Goal: Task Accomplishment & Management: Complete application form

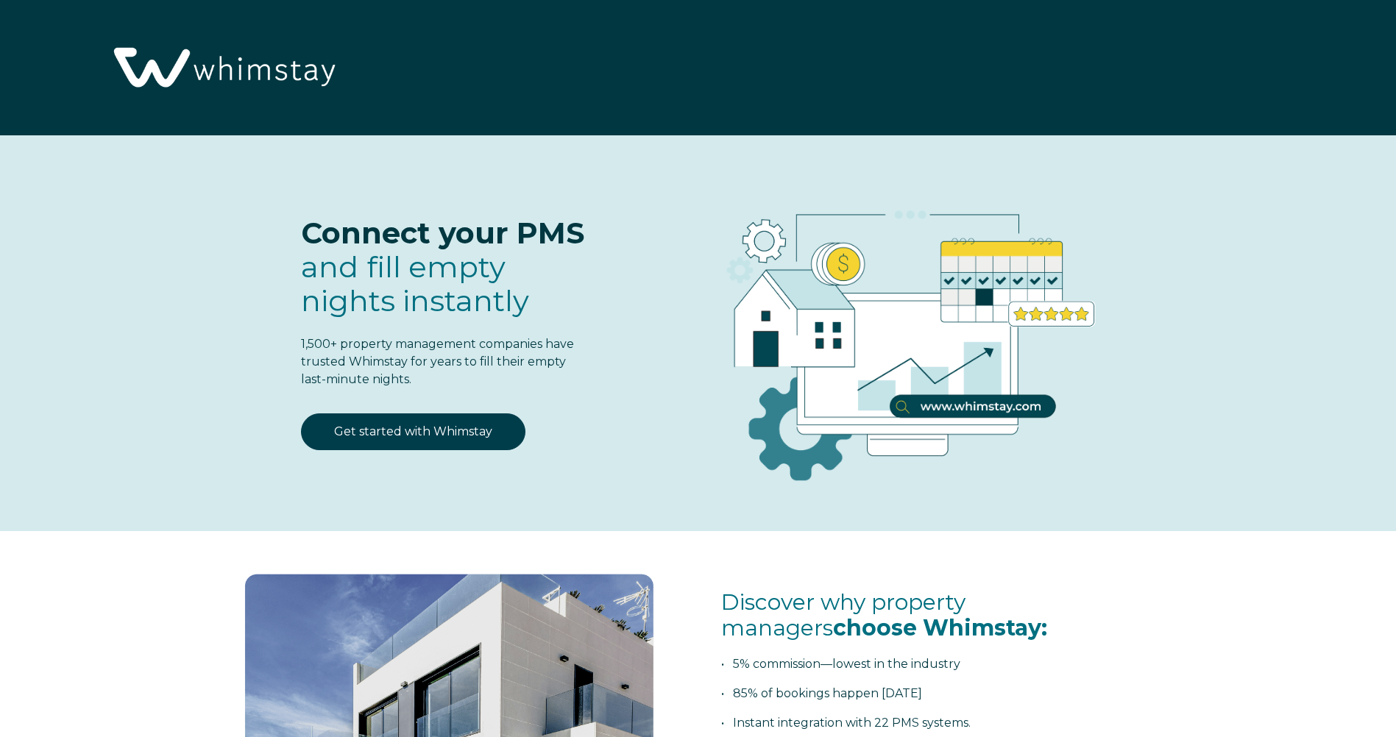
select select "US"
select select "Standard"
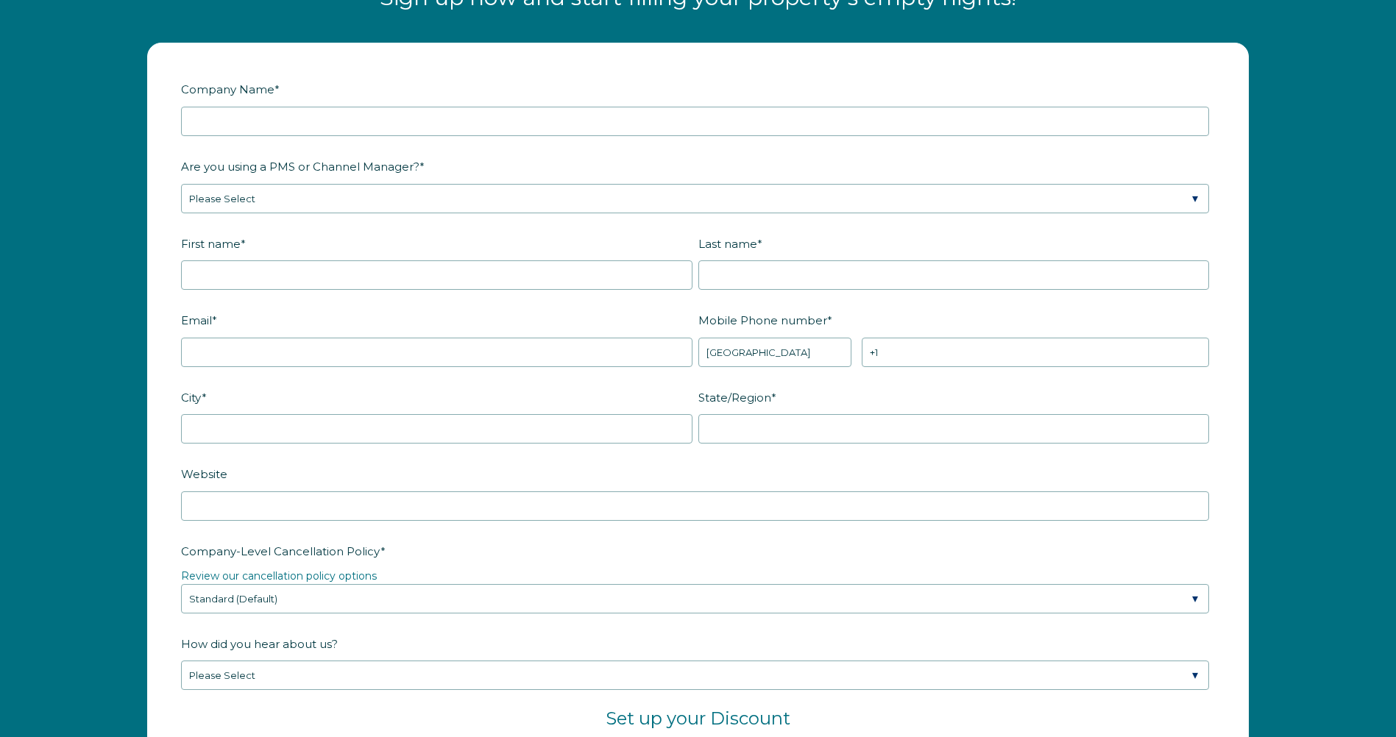
scroll to position [1914, 0]
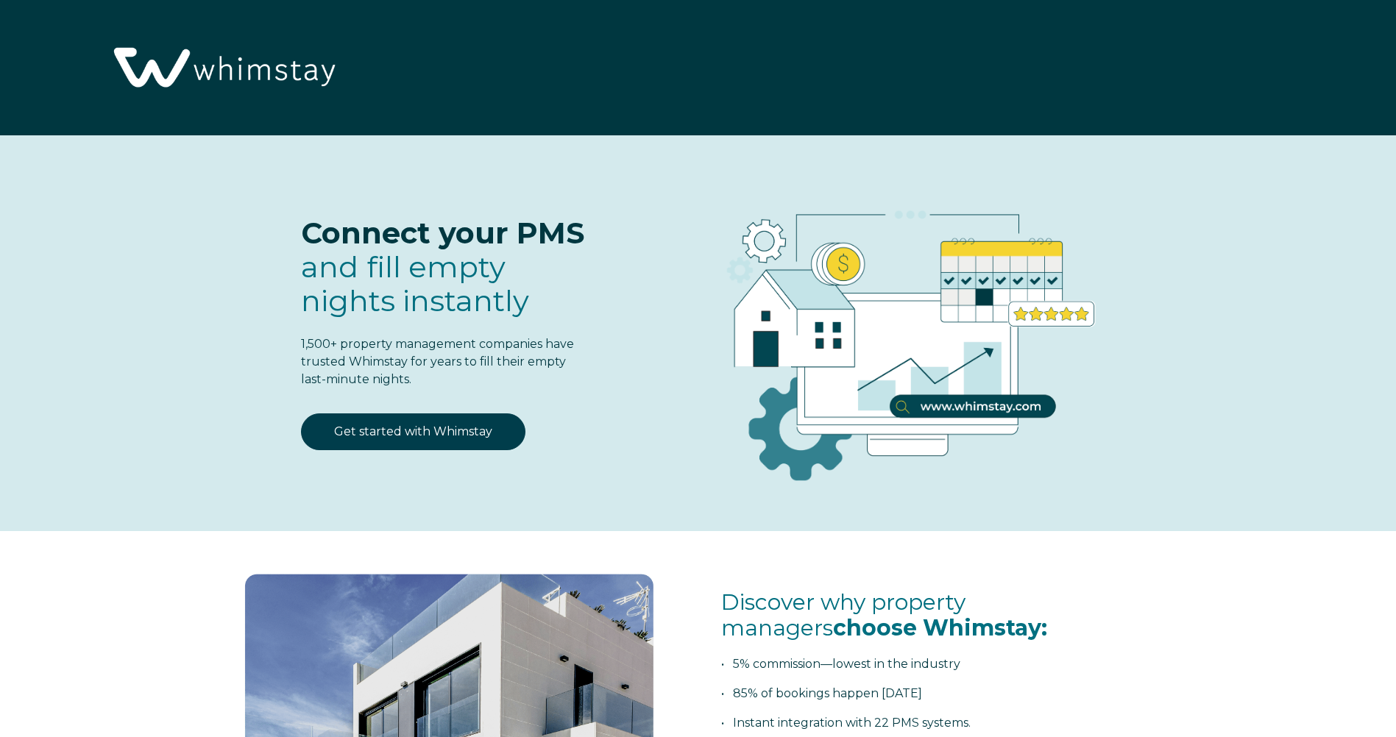
select select "US"
select select "Standard"
click at [434, 433] on link "Get started with Whimstay" at bounding box center [413, 432] width 224 height 37
select select "US"
select select "Standard"
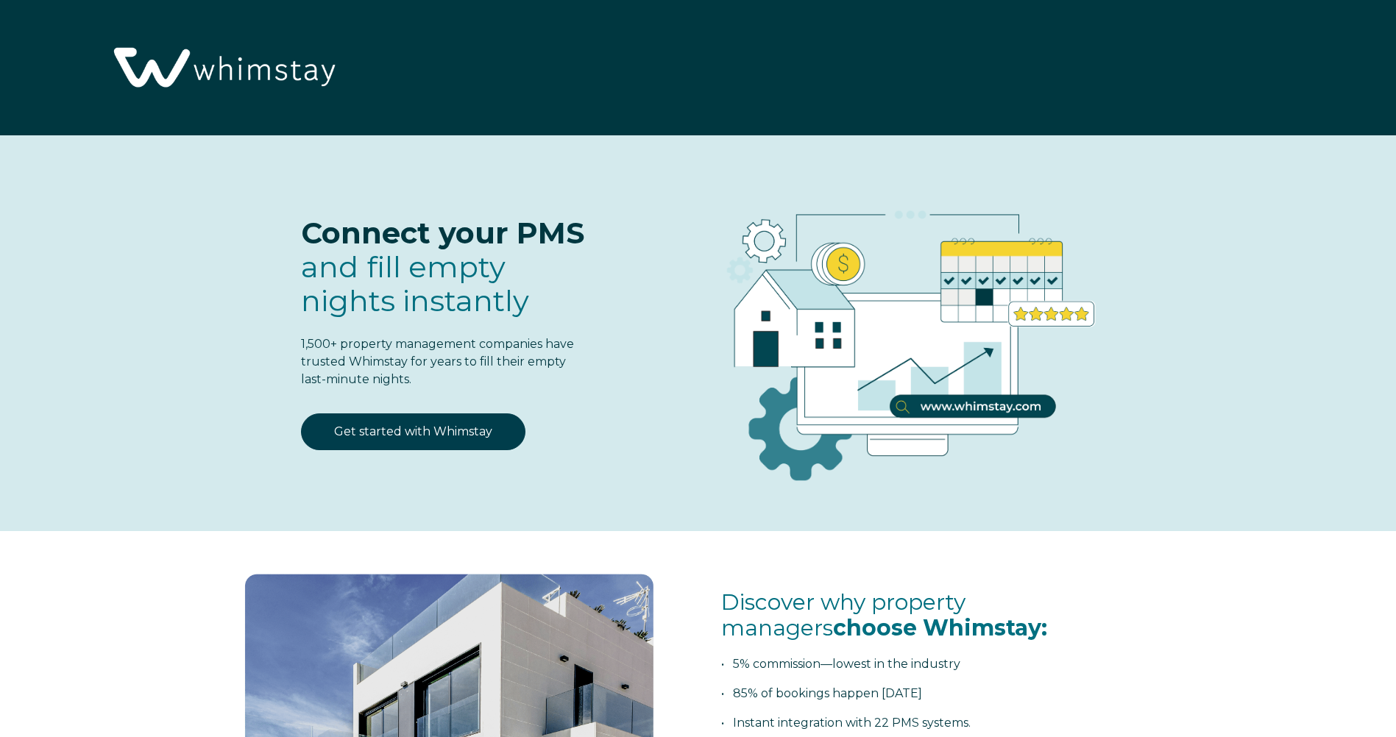
scroll to position [1925, 0]
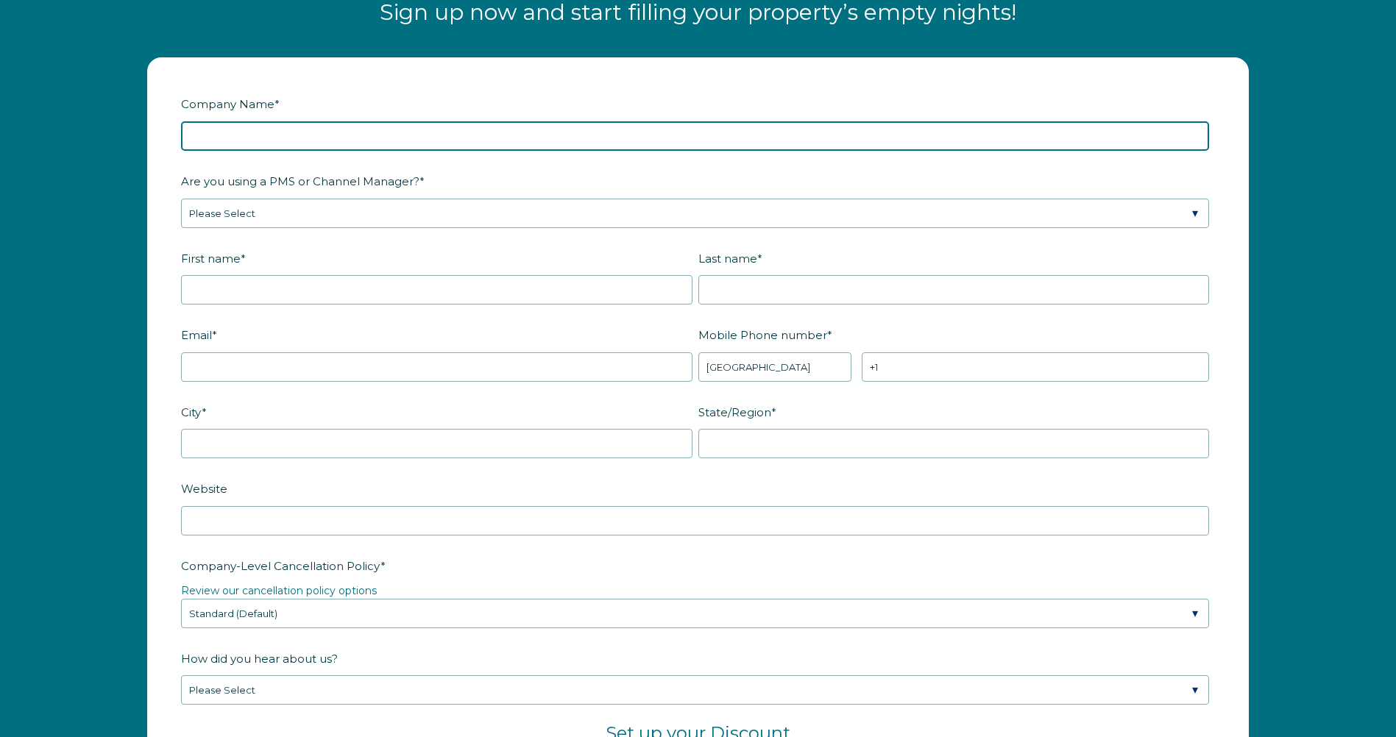
click at [361, 144] on input "Company Name *" at bounding box center [695, 135] width 1028 height 29
type input "Martin Enterprises"
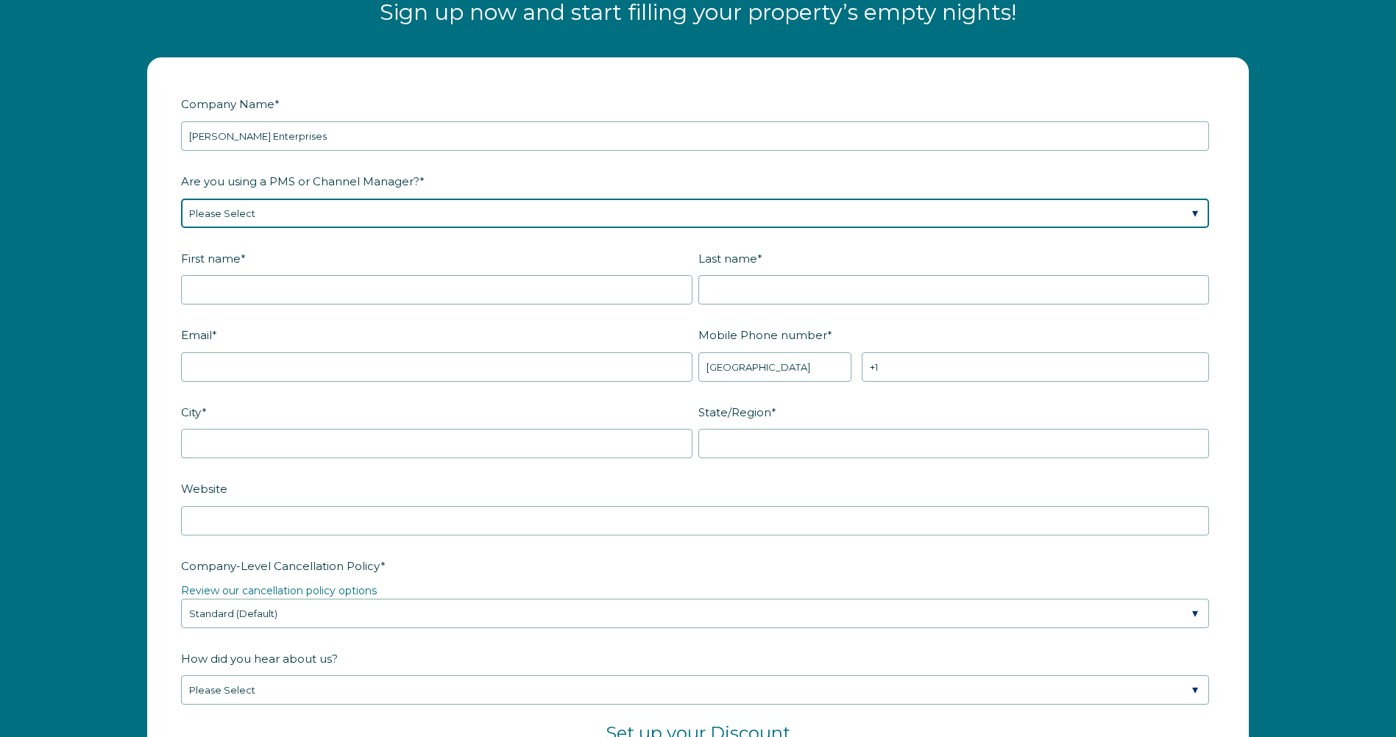
click at [442, 213] on select "Please Select Barefoot BookingPal Boost Brightside CiiRUS Escapia Guesty Hostaw…" at bounding box center [695, 213] width 1028 height 29
select select "Lodgify"
click at [181, 199] on select "Please Select Barefoot BookingPal Boost Brightside CiiRUS Escapia Guesty Hostaw…" at bounding box center [695, 213] width 1028 height 29
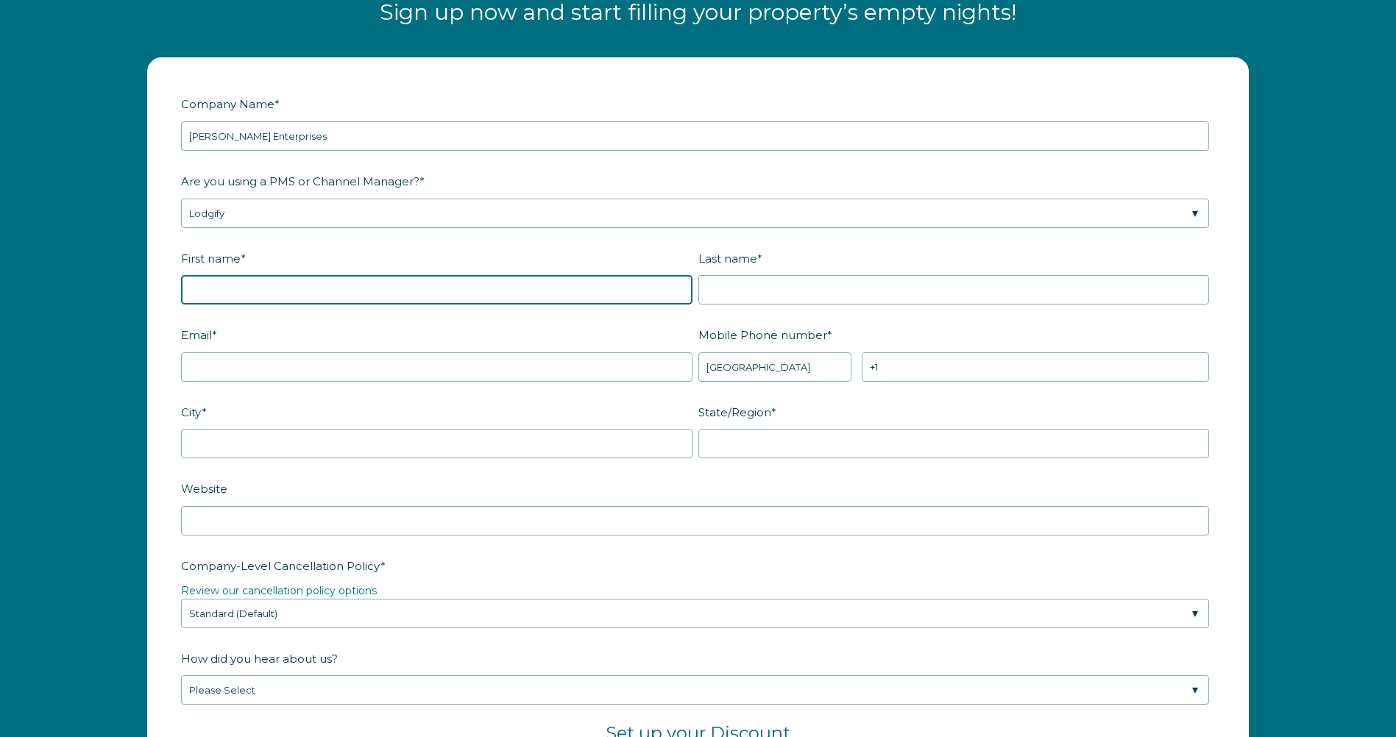
click at [384, 294] on input "First name *" at bounding box center [437, 289] width 512 height 29
type input "[PERSON_NAME]"
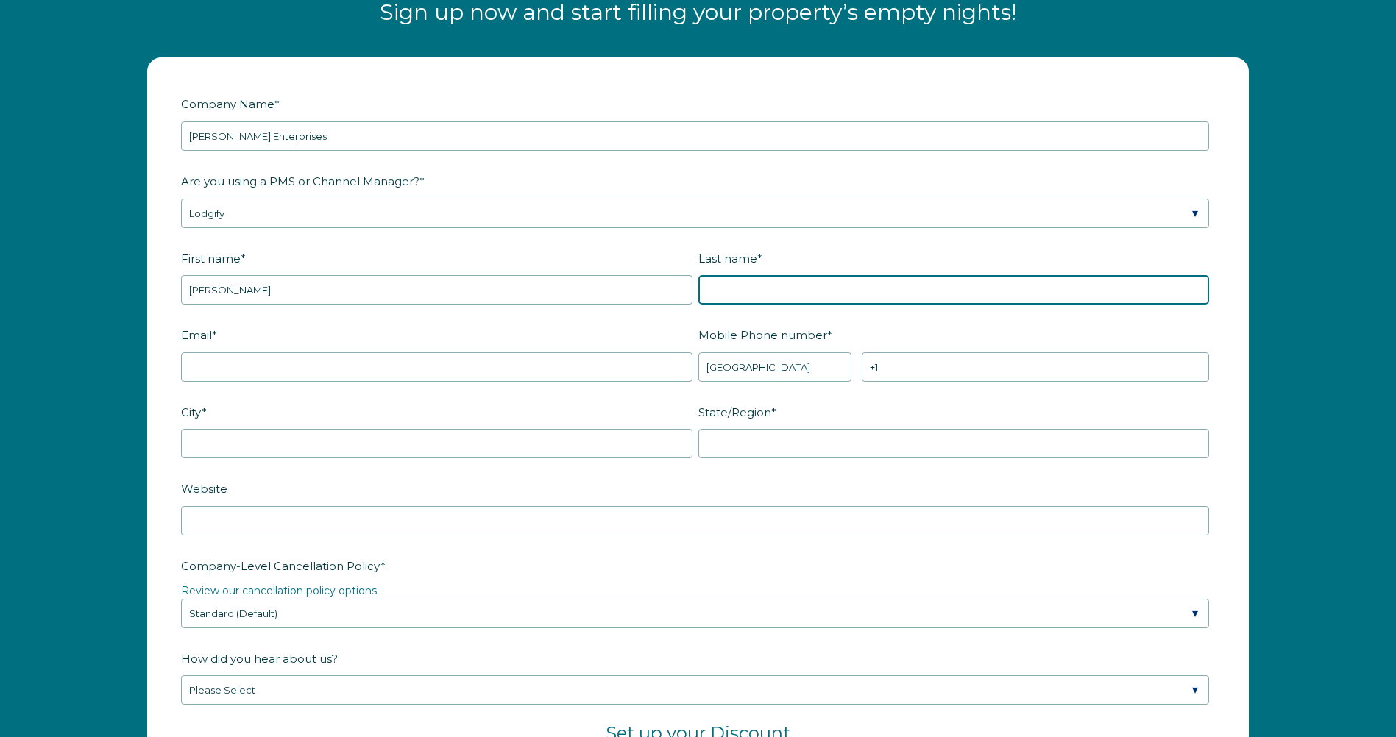
type input "[PERSON_NAME]"
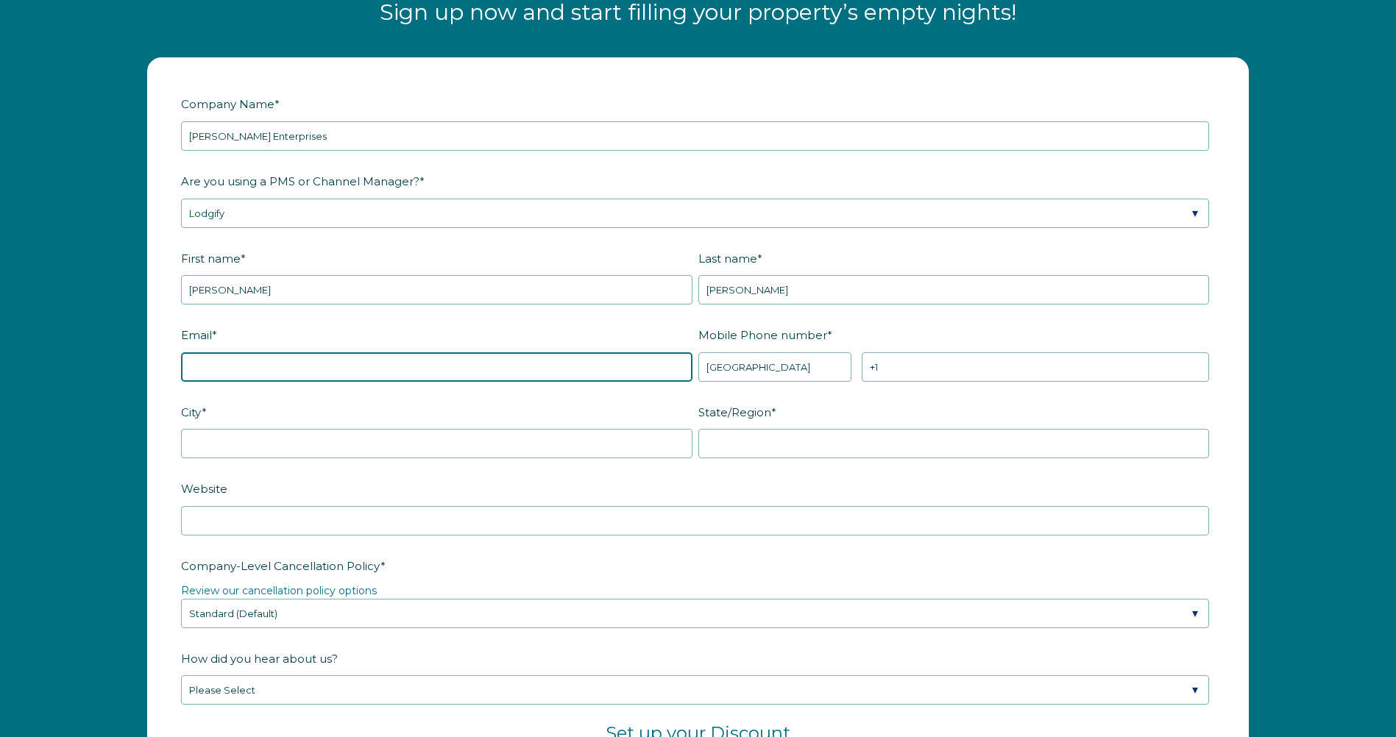
type input "[PERSON_NAME][EMAIL_ADDRESS][DOMAIN_NAME]"
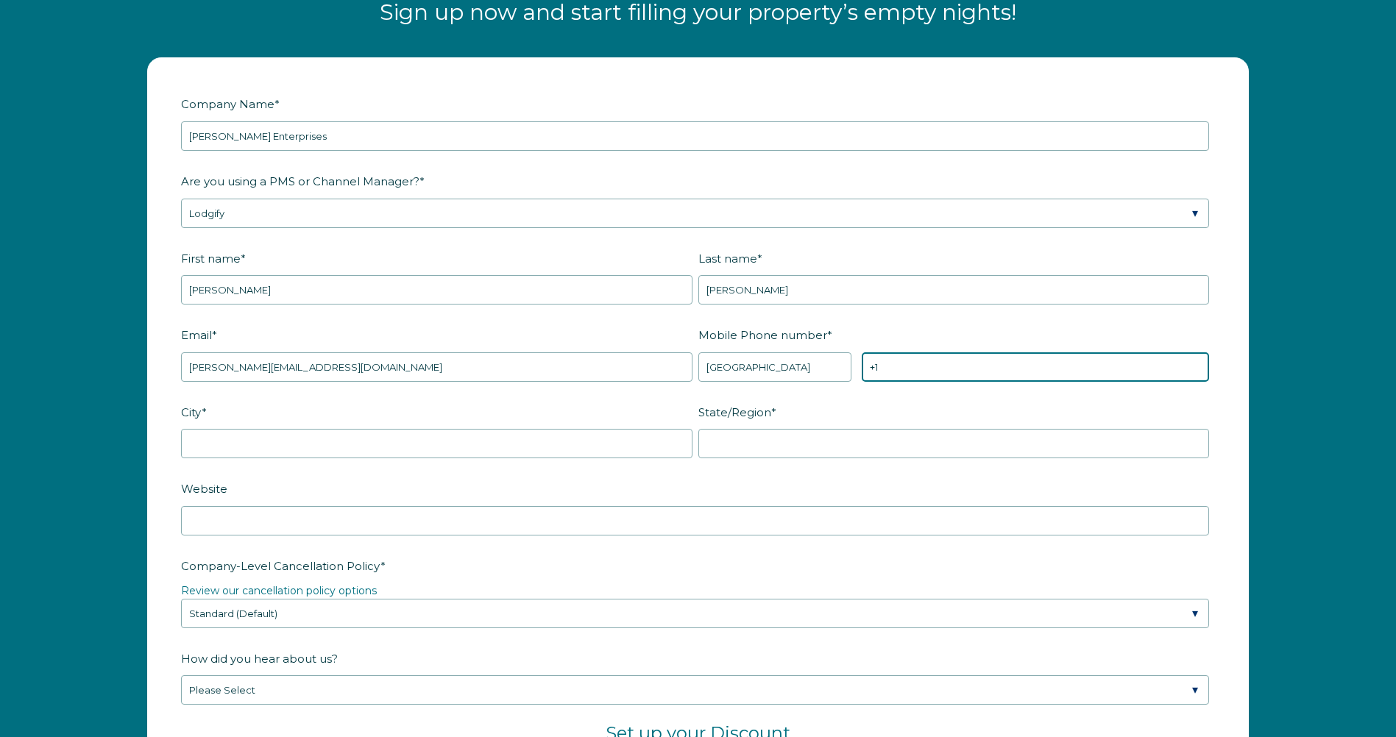
type input "[PHONE_NUMBER]"
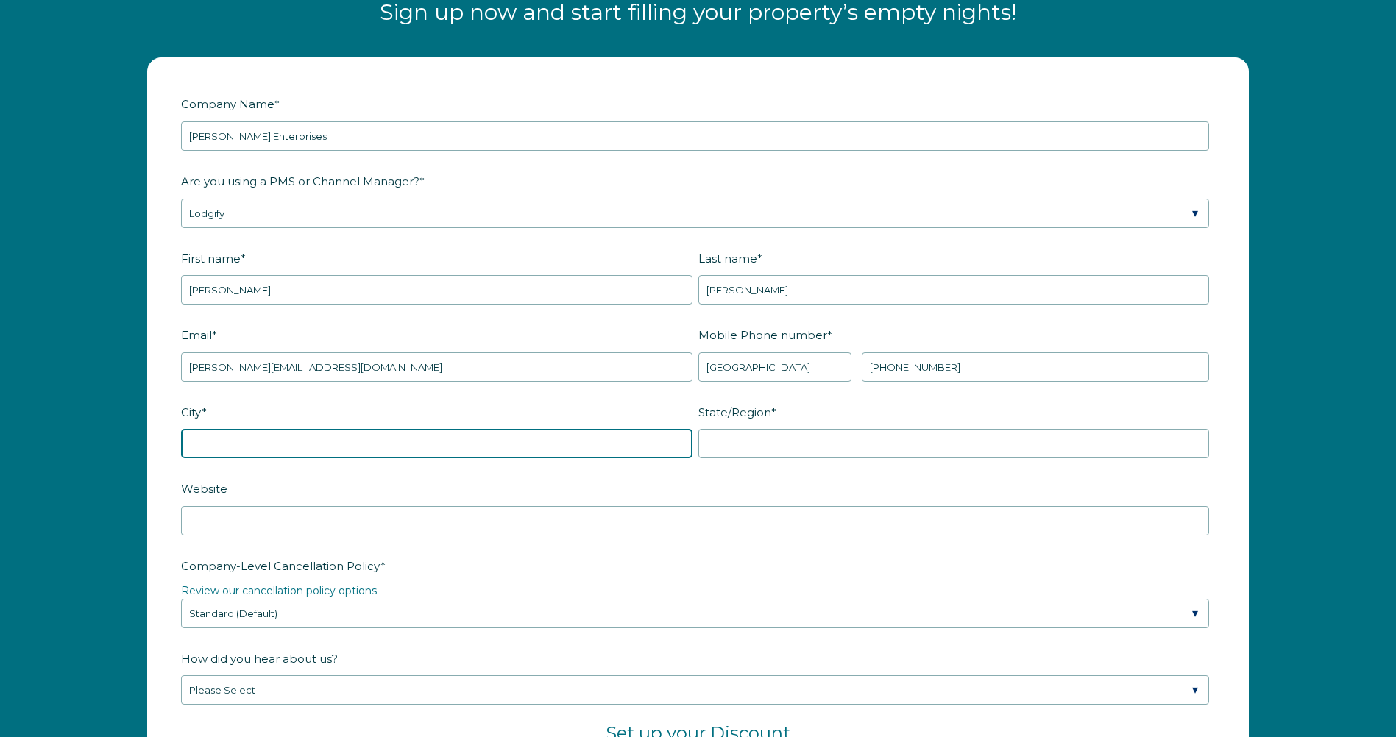
type input "Sparta"
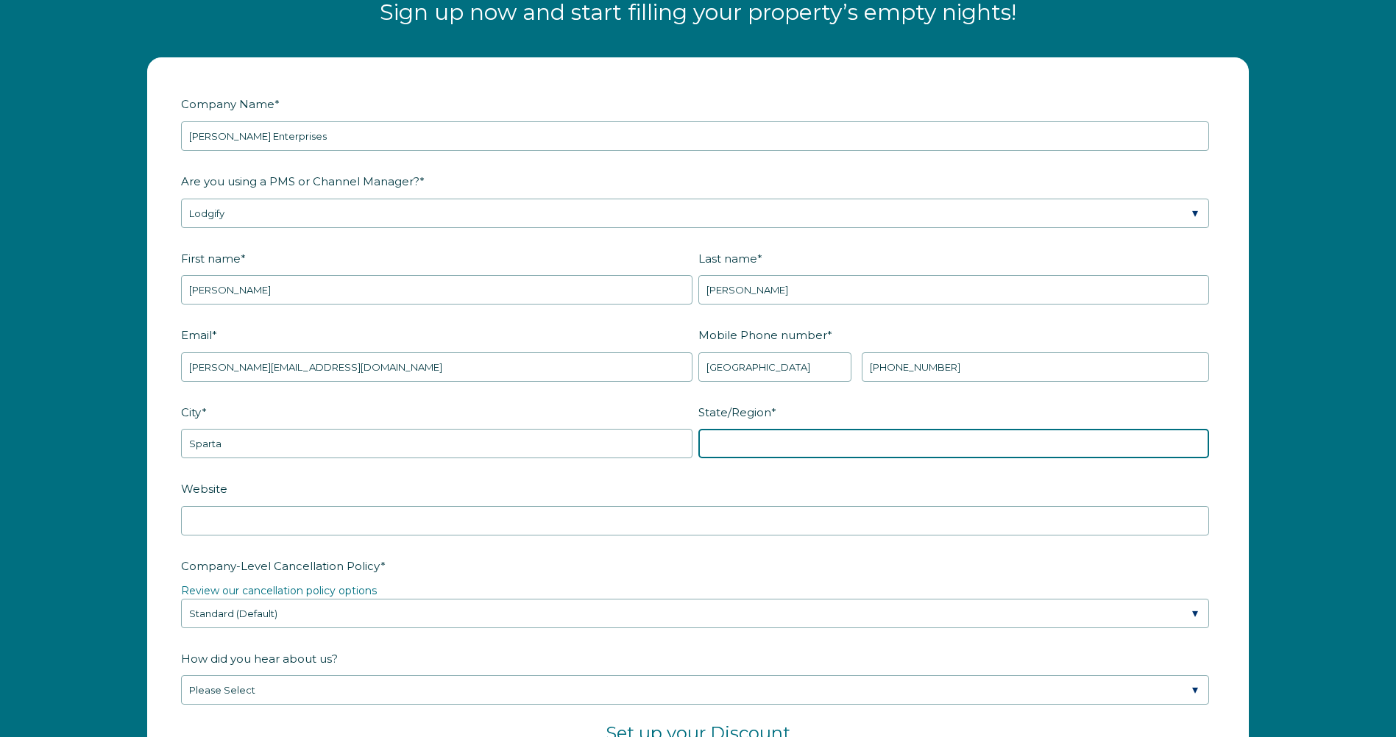
type input "Tennessee"
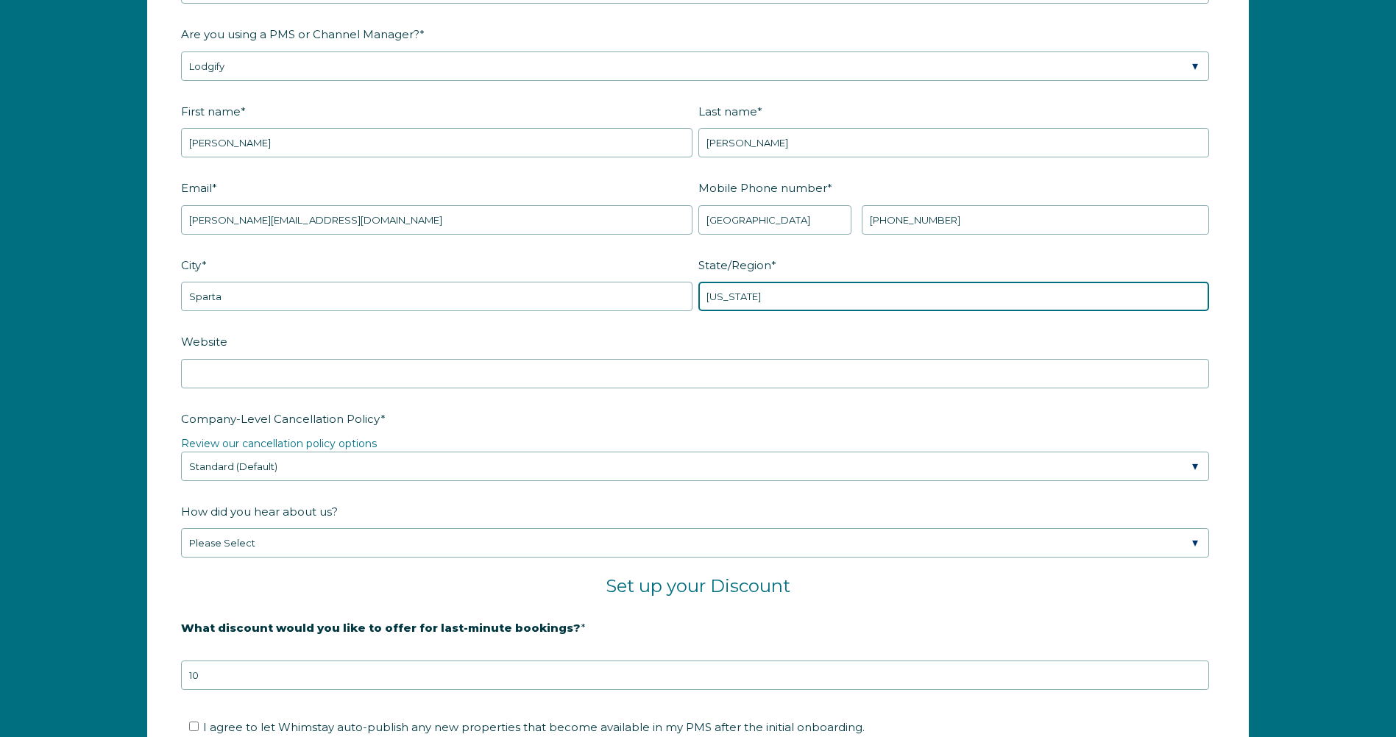
scroll to position [2146, 0]
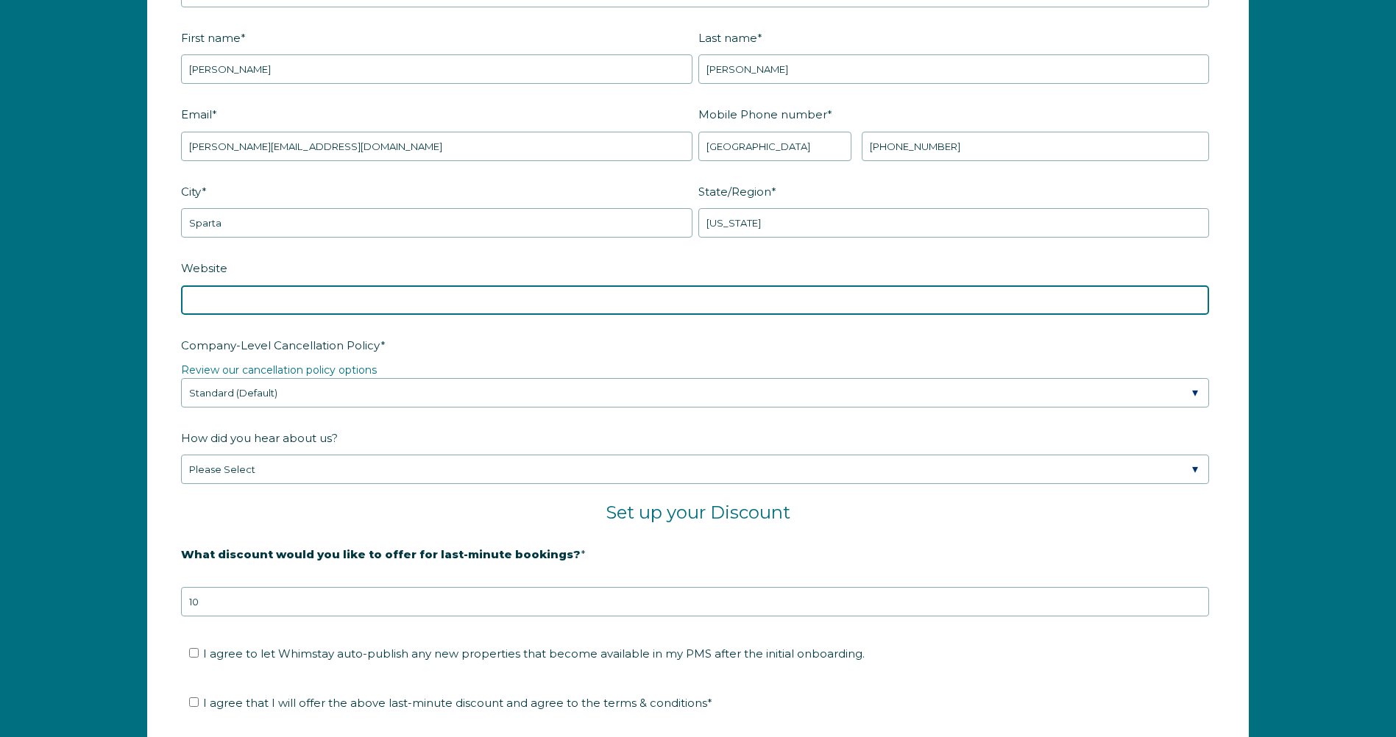
click at [441, 300] on input "Website" at bounding box center [695, 300] width 1028 height 29
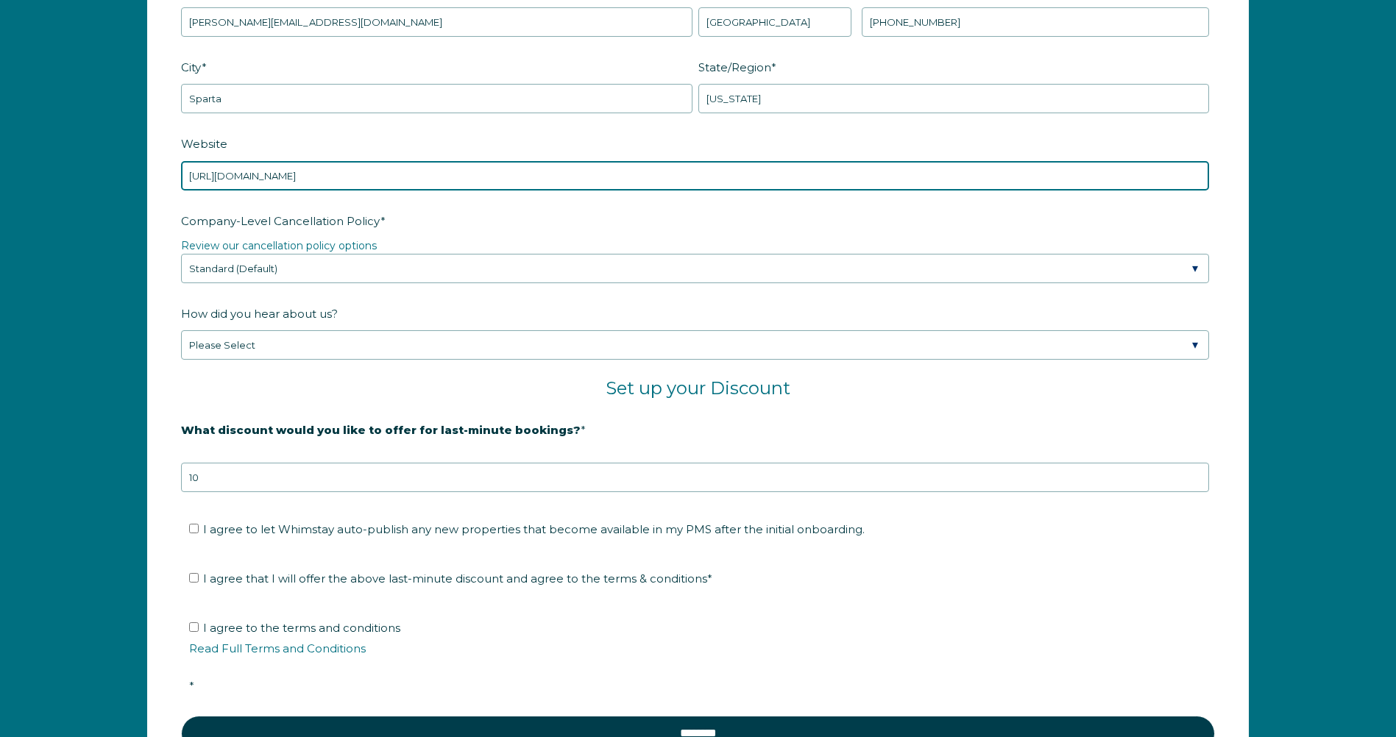
scroll to position [2293, 0]
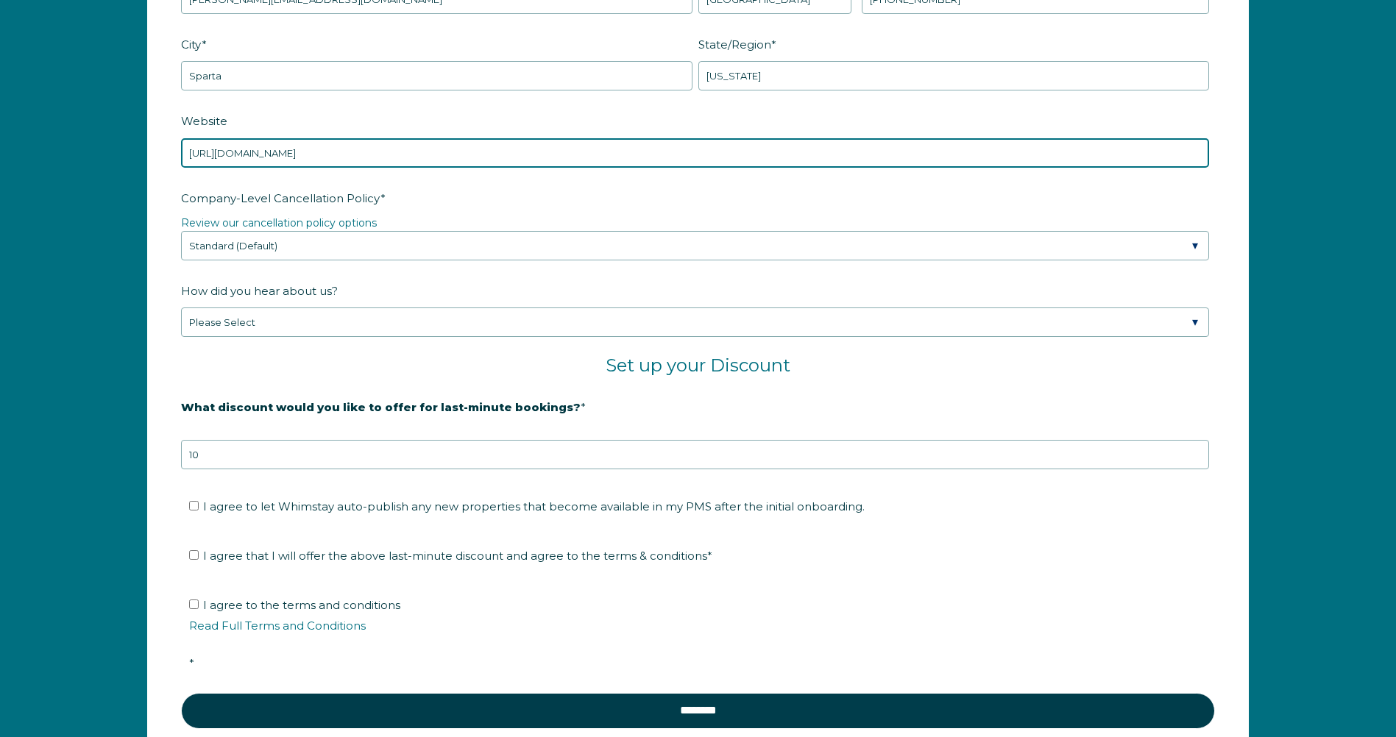
type input "http://www.bonairbungalow.com"
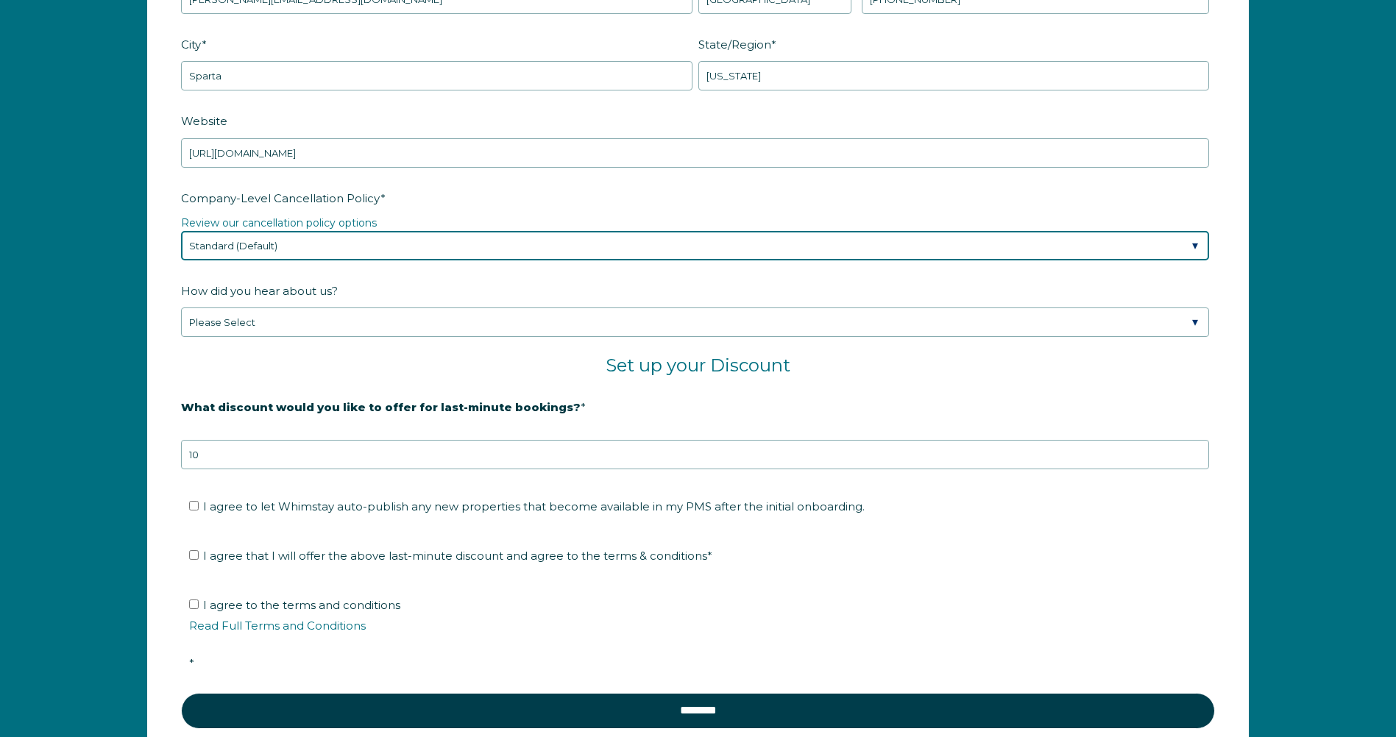
click at [321, 251] on select "Please Select Partial Standard (Default) Moderate Strict" at bounding box center [695, 245] width 1028 height 29
click at [181, 231] on select "Please Select Partial Standard (Default) Moderate Strict" at bounding box center [695, 245] width 1028 height 29
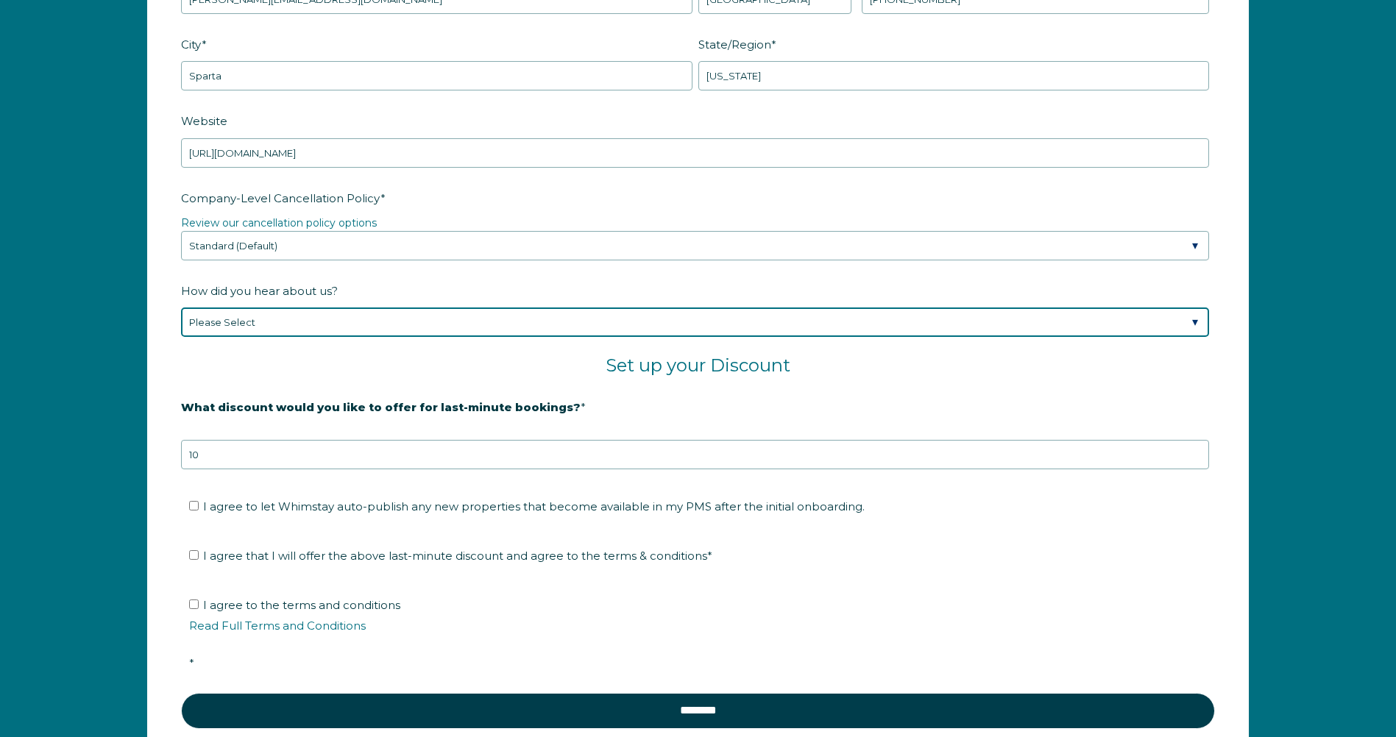
click at [301, 325] on select "Please Select Found Whimstay through a Google search Spoke to a Whimstay salesp…" at bounding box center [695, 322] width 1028 height 29
select select "Social Media"
click at [181, 308] on select "Please Select Found Whimstay through a Google search Spoke to a Whimstay salesp…" at bounding box center [695, 322] width 1028 height 29
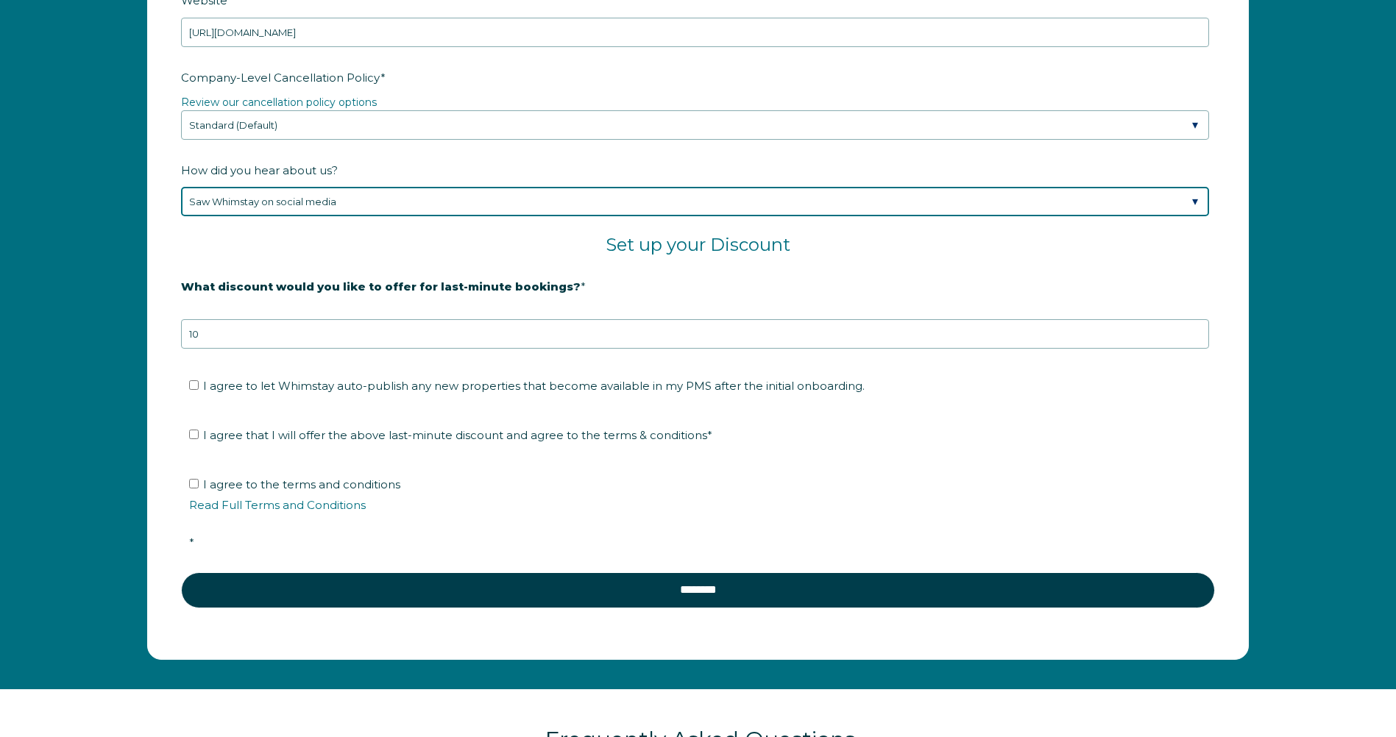
scroll to position [2441, 0]
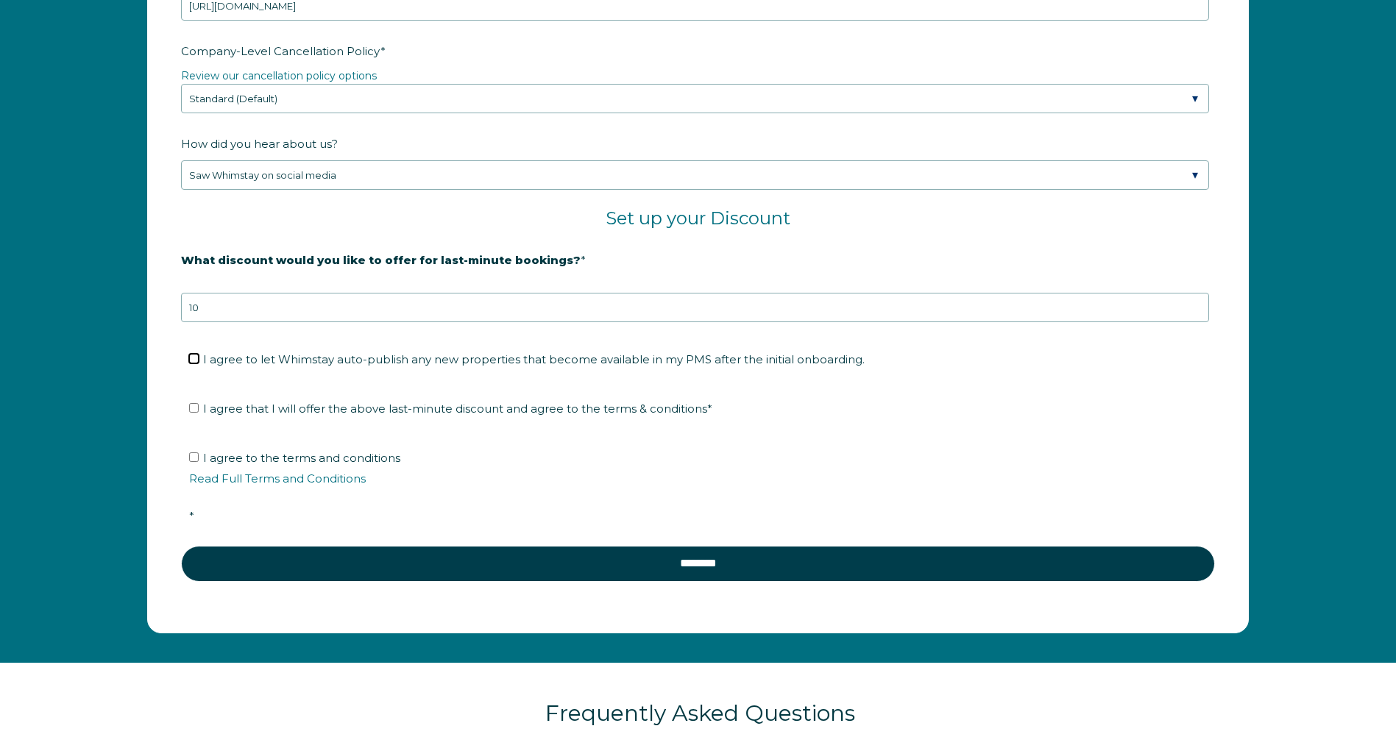
click at [195, 361] on input "I agree to let Whimstay auto-publish any new properties that become available i…" at bounding box center [194, 359] width 10 height 10
checkbox input "true"
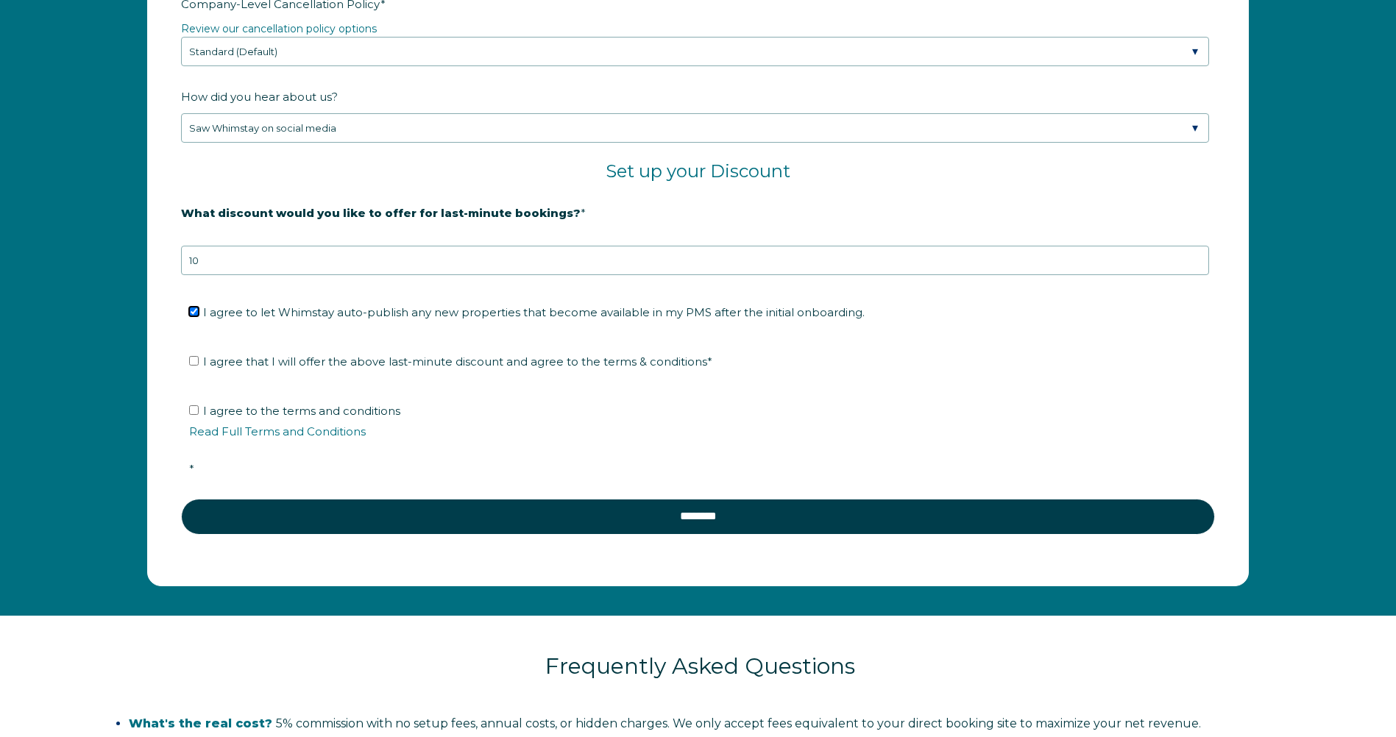
scroll to position [2514, 0]
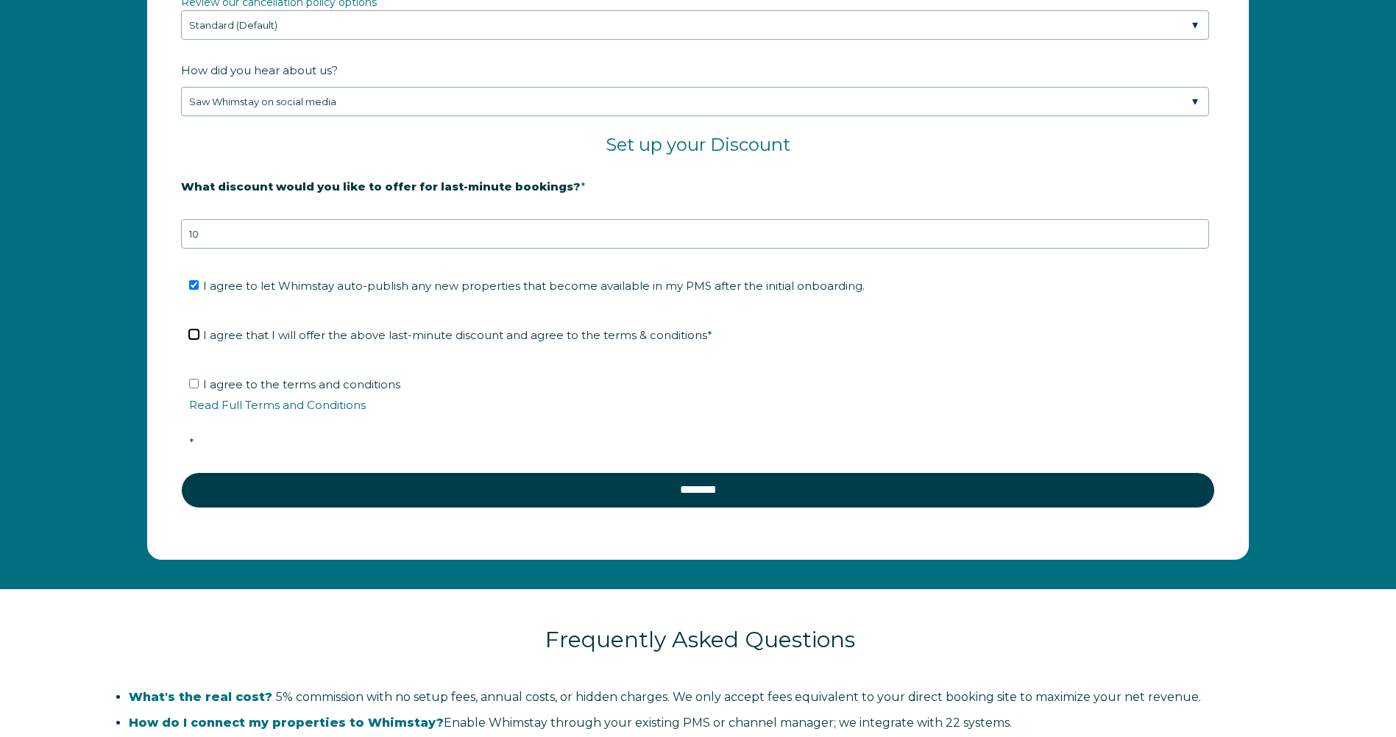
click at [191, 336] on input "I agree that I will offer the above last-minute discount and agree to the terms…" at bounding box center [194, 335] width 10 height 10
checkbox input "true"
click at [193, 385] on input "I agree to the terms and conditions Read Full Terms and Conditions *" at bounding box center [194, 384] width 10 height 10
checkbox input "true"
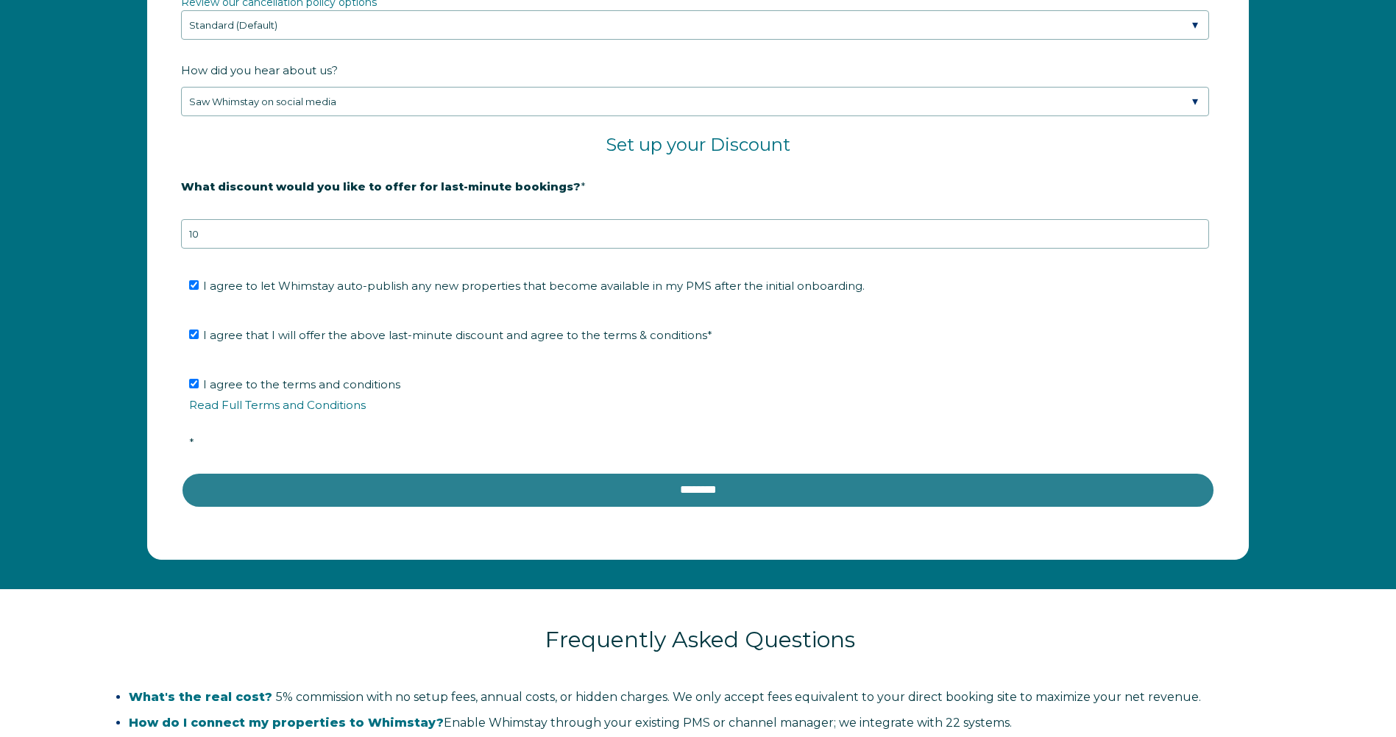
click at [698, 494] on input "********" at bounding box center [698, 490] width 1034 height 35
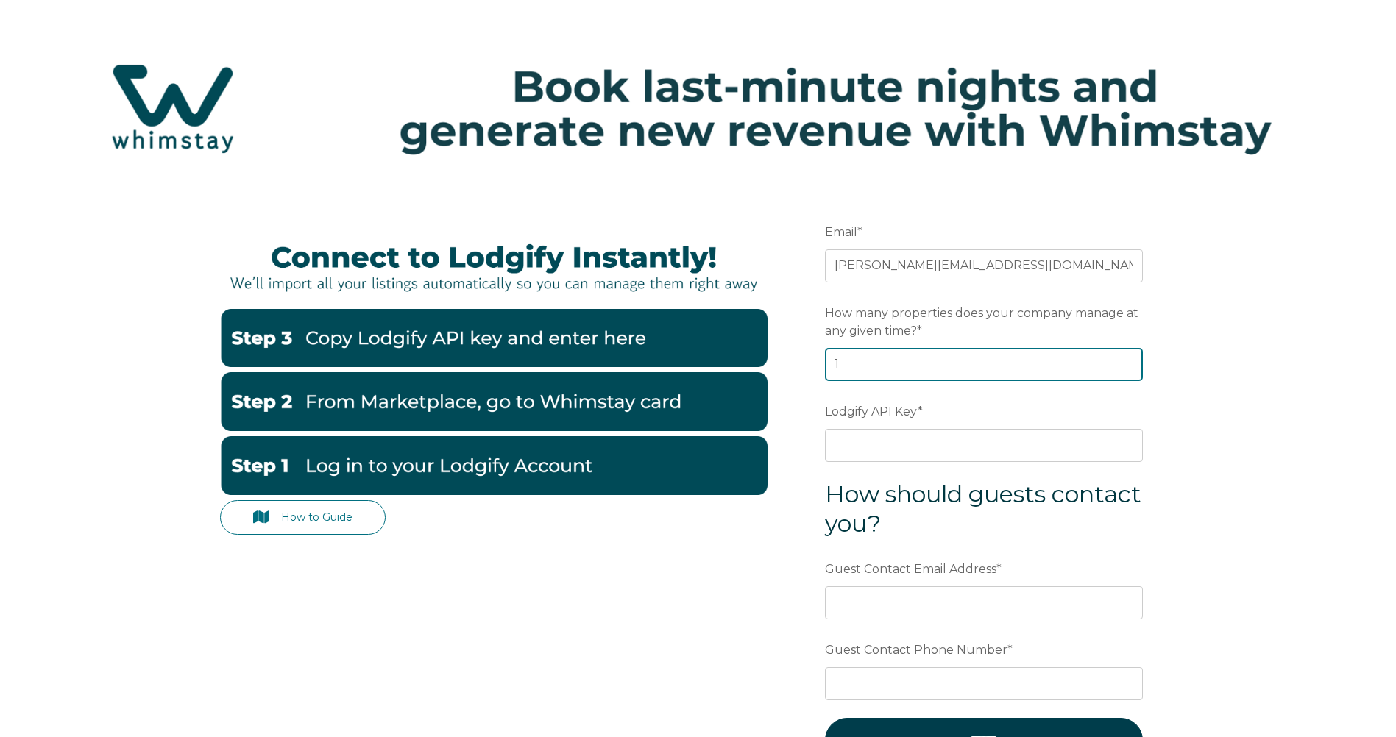
type input "1"
click at [1129, 360] on input "1" at bounding box center [984, 364] width 318 height 32
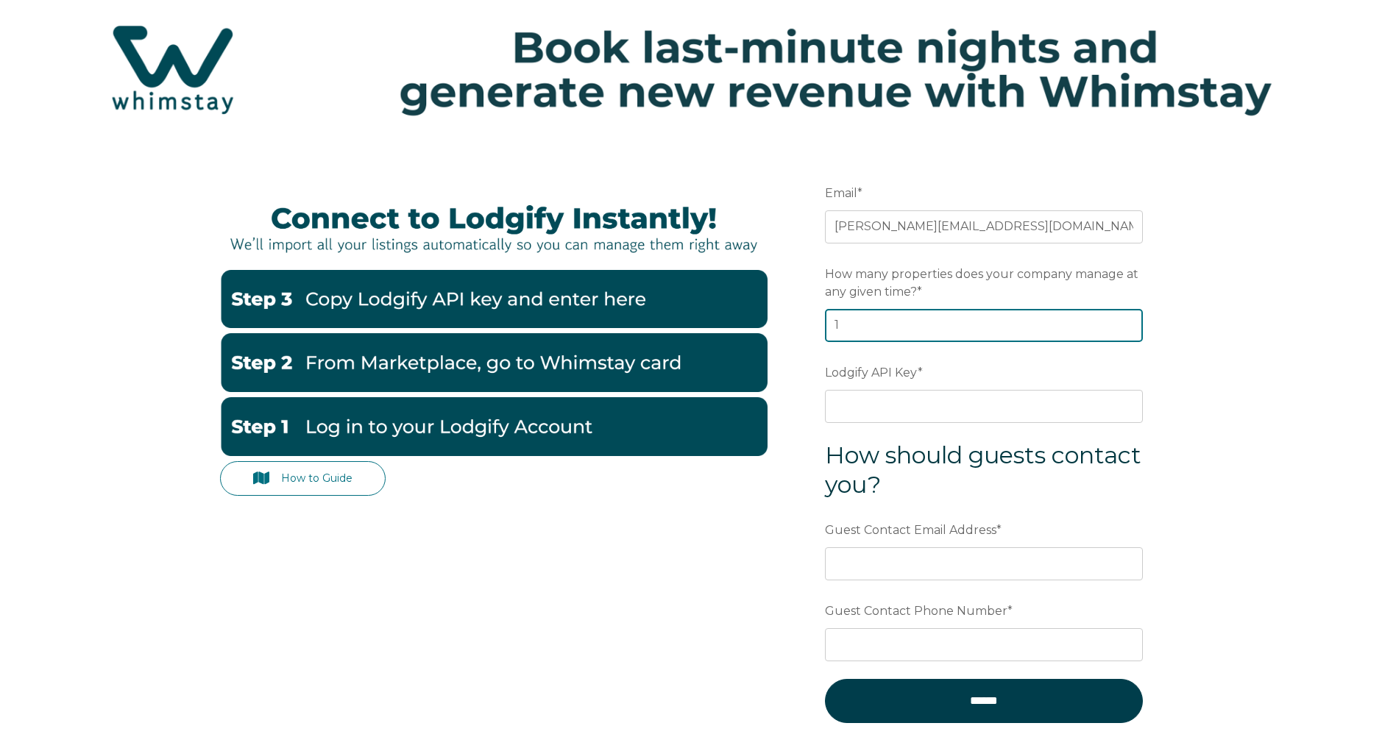
scroll to position [74, 0]
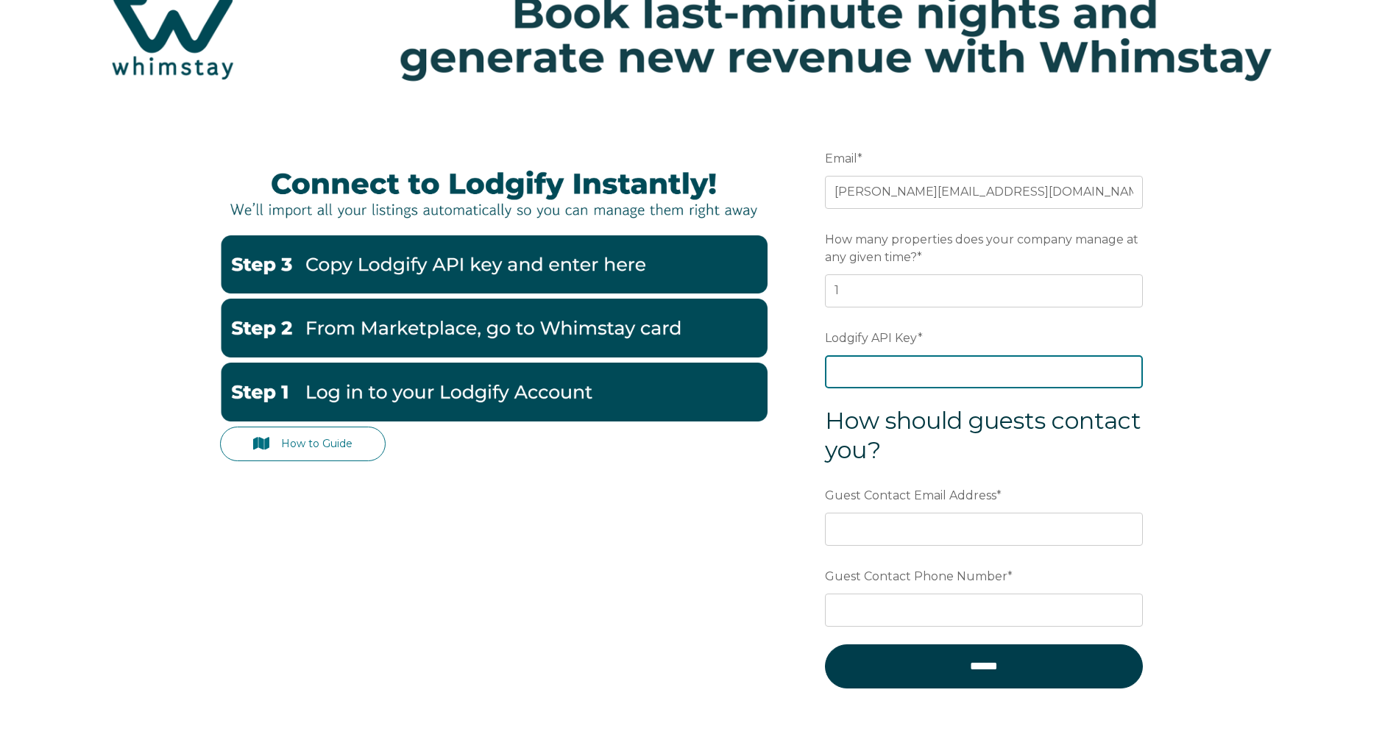
click at [1009, 366] on input "Lodgify API Key *" at bounding box center [984, 371] width 318 height 32
paste input "pPt2PAfoazmNHGEVvWRL3vaASJsCvnXzHIUyZjp2YaZuwkSYJ0vndbjRzlnWF3Xu"
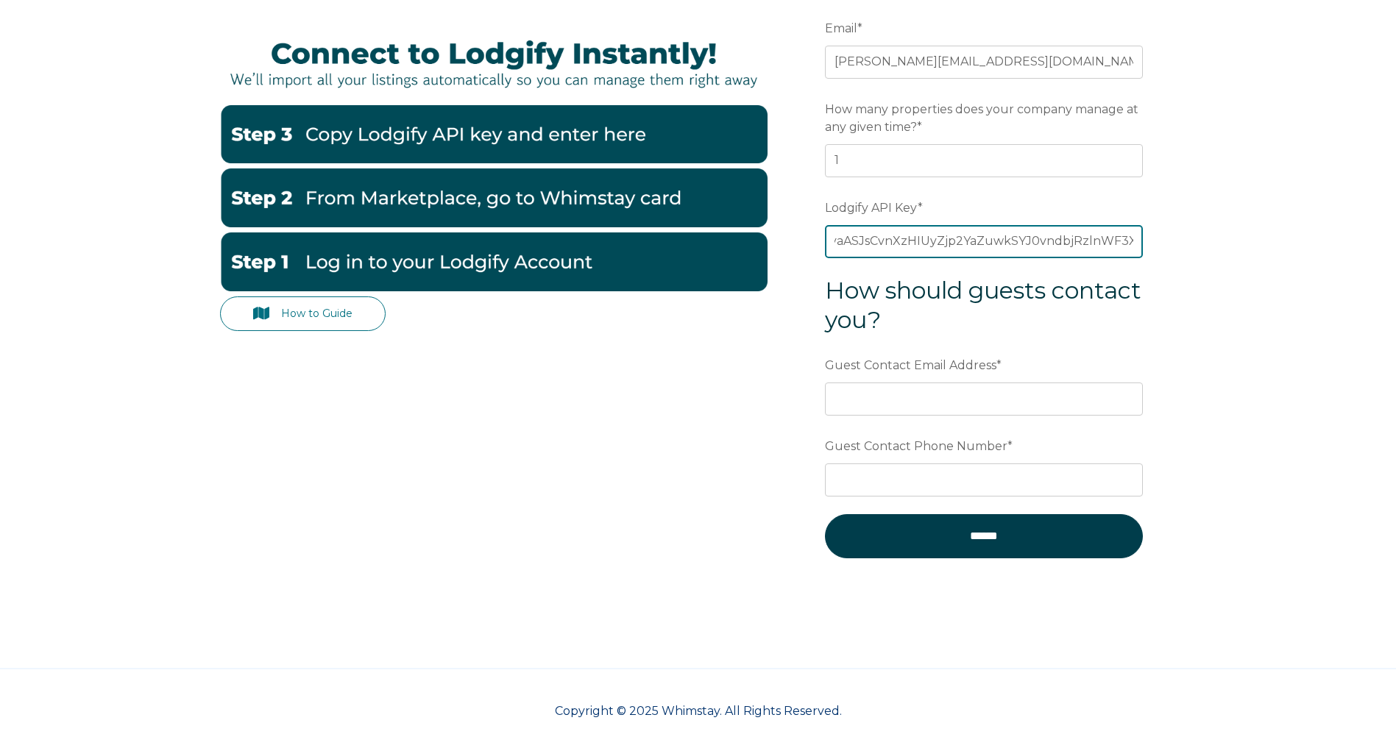
scroll to position [222, 0]
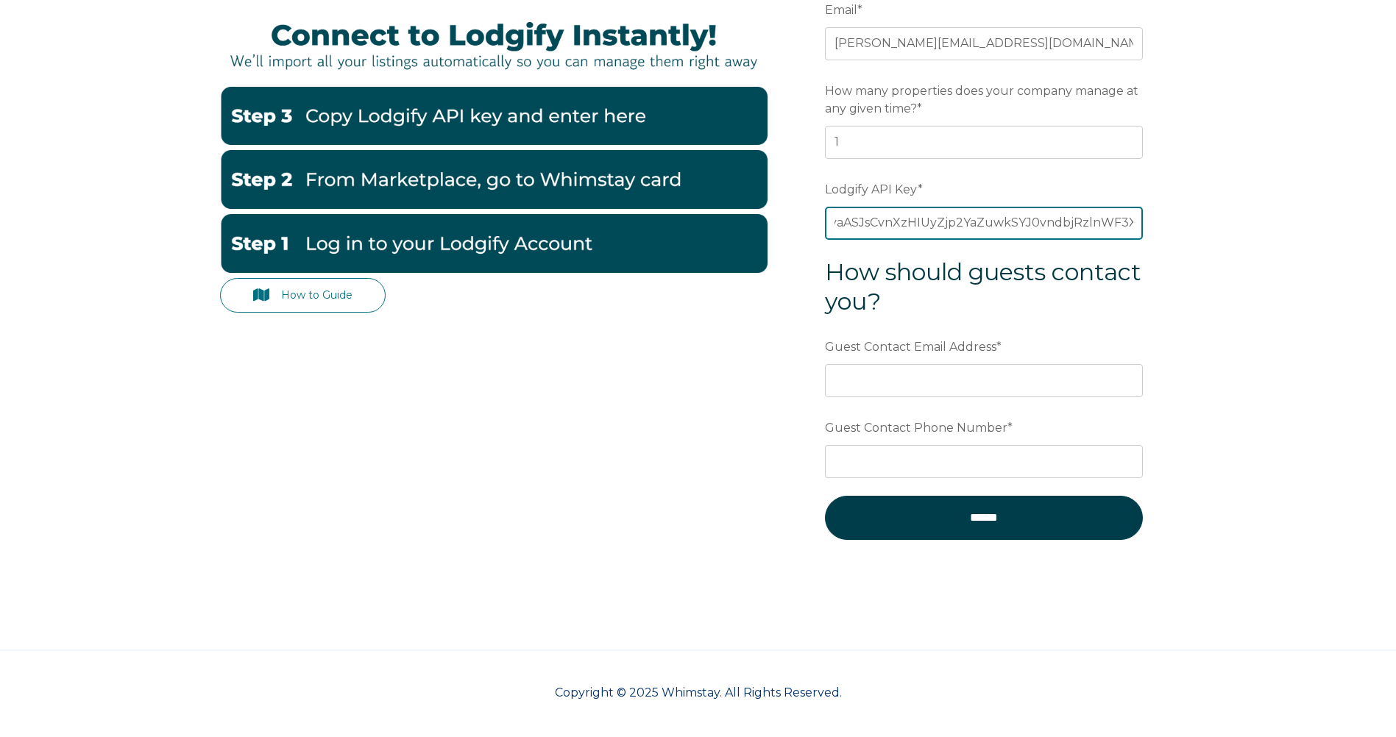
type input "pPt2PAfoazmNHGEVvWRL3vaASJsCvnXzHIUyZjp2YaZuwkSYJ0vndbjRzlnWF3Xu"
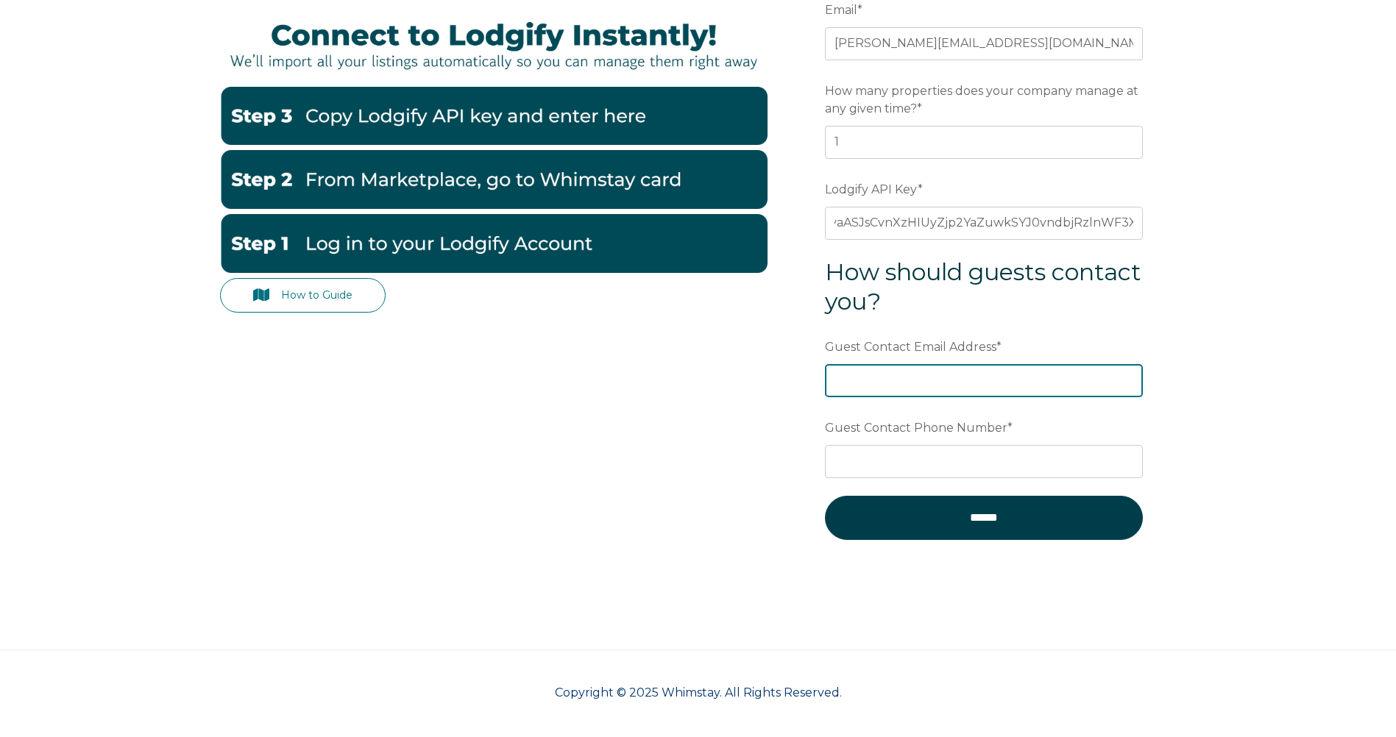
click at [919, 389] on input "Guest Contact Email Address *" at bounding box center [984, 380] width 318 height 32
type input "[PERSON_NAME][EMAIL_ADDRESS][DOMAIN_NAME]"
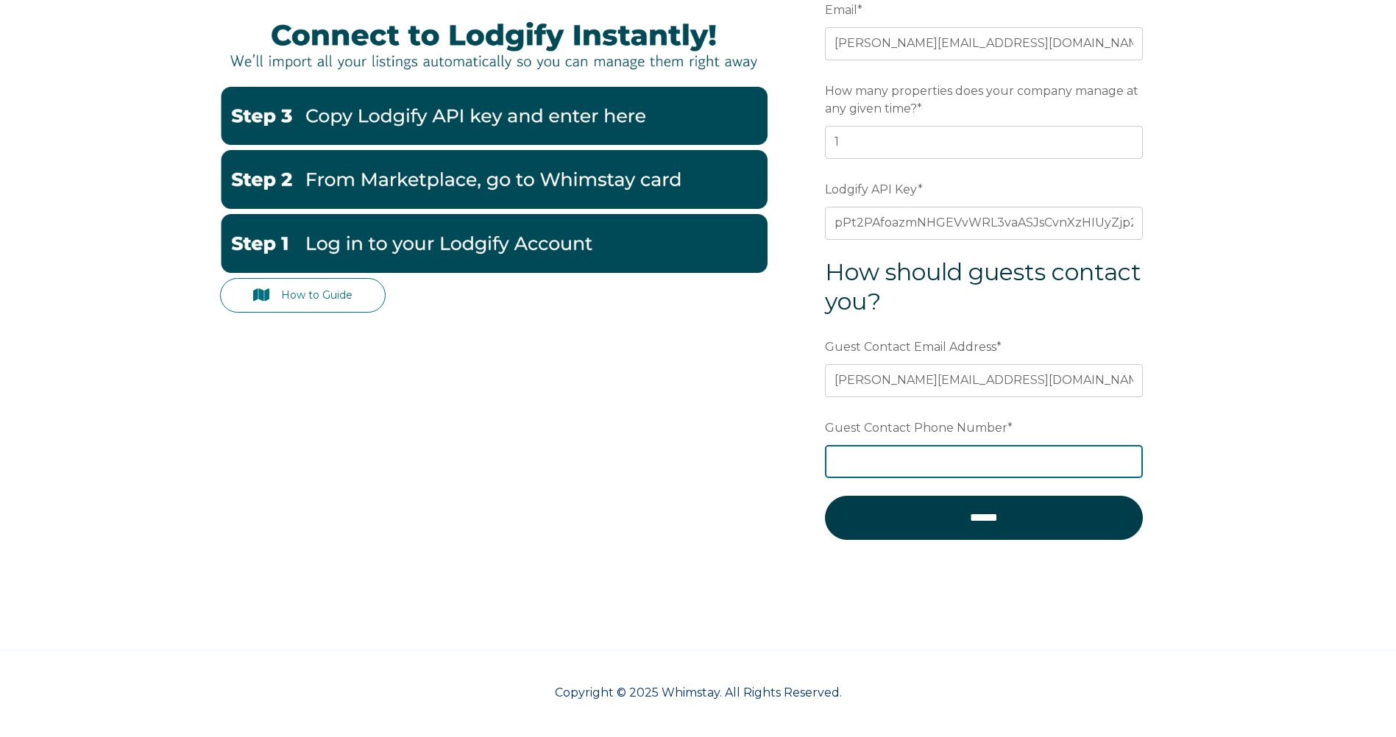
click at [914, 462] on input "Guest Contact Phone Number *" at bounding box center [984, 461] width 318 height 32
type input "+1 615-533-0197"
click at [1066, 564] on form "Email * evans@martek.net Preferred language SDR How many properties does your c…" at bounding box center [984, 277] width 384 height 627
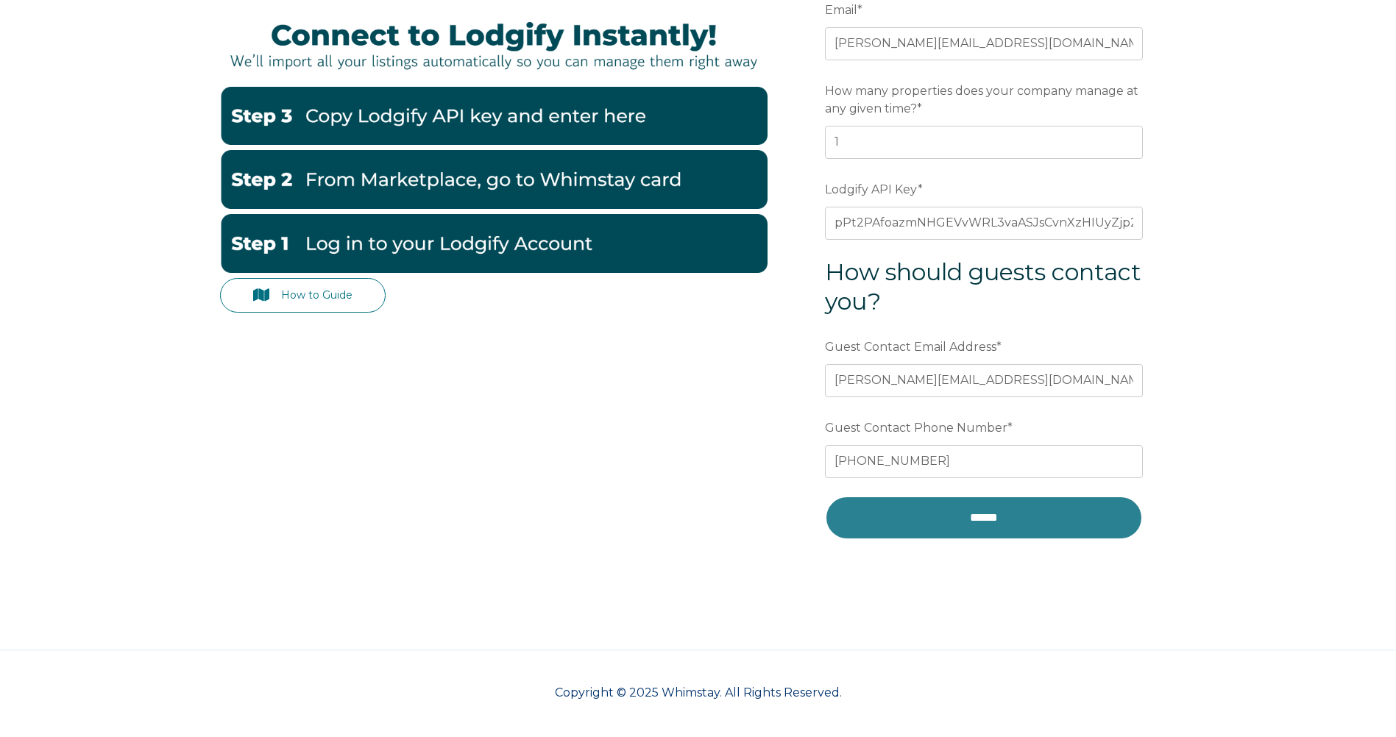
click at [999, 517] on input "******" at bounding box center [984, 518] width 318 height 44
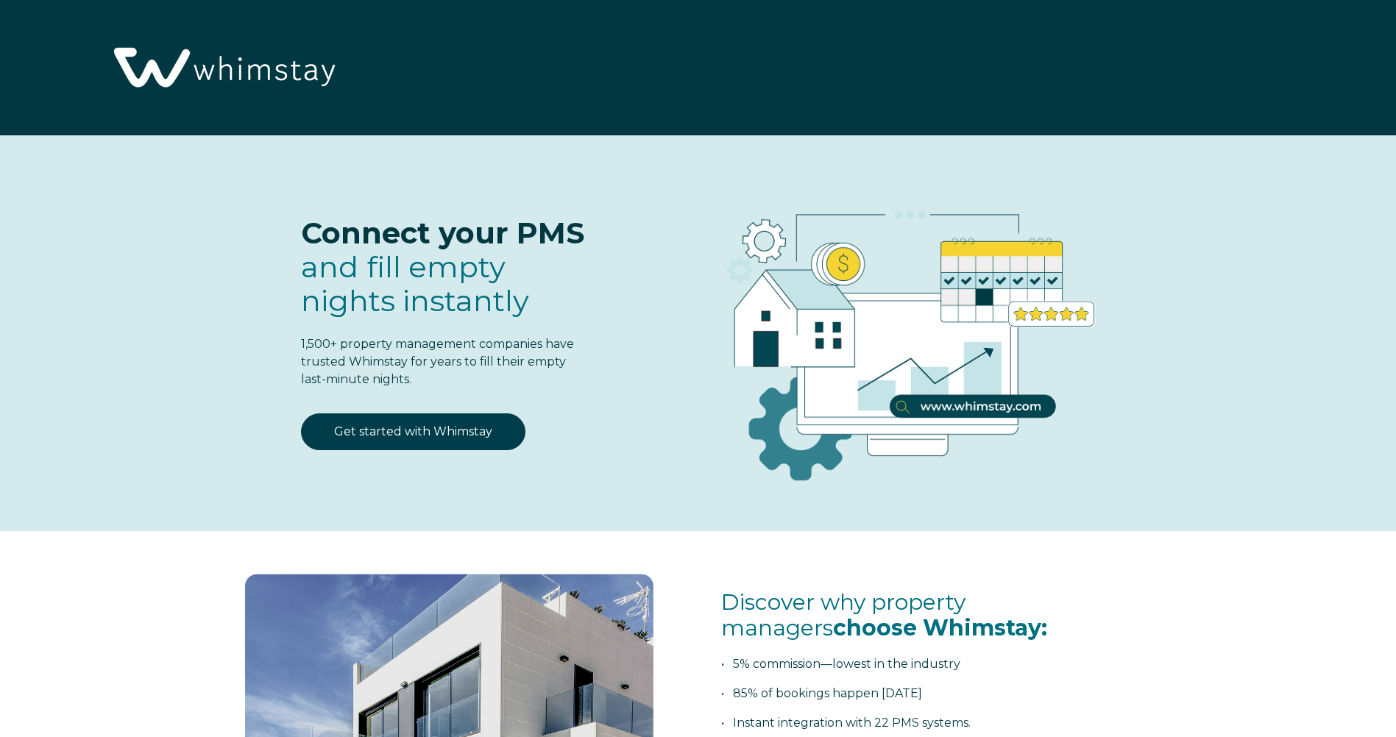
select select "US"
select select "Standard"
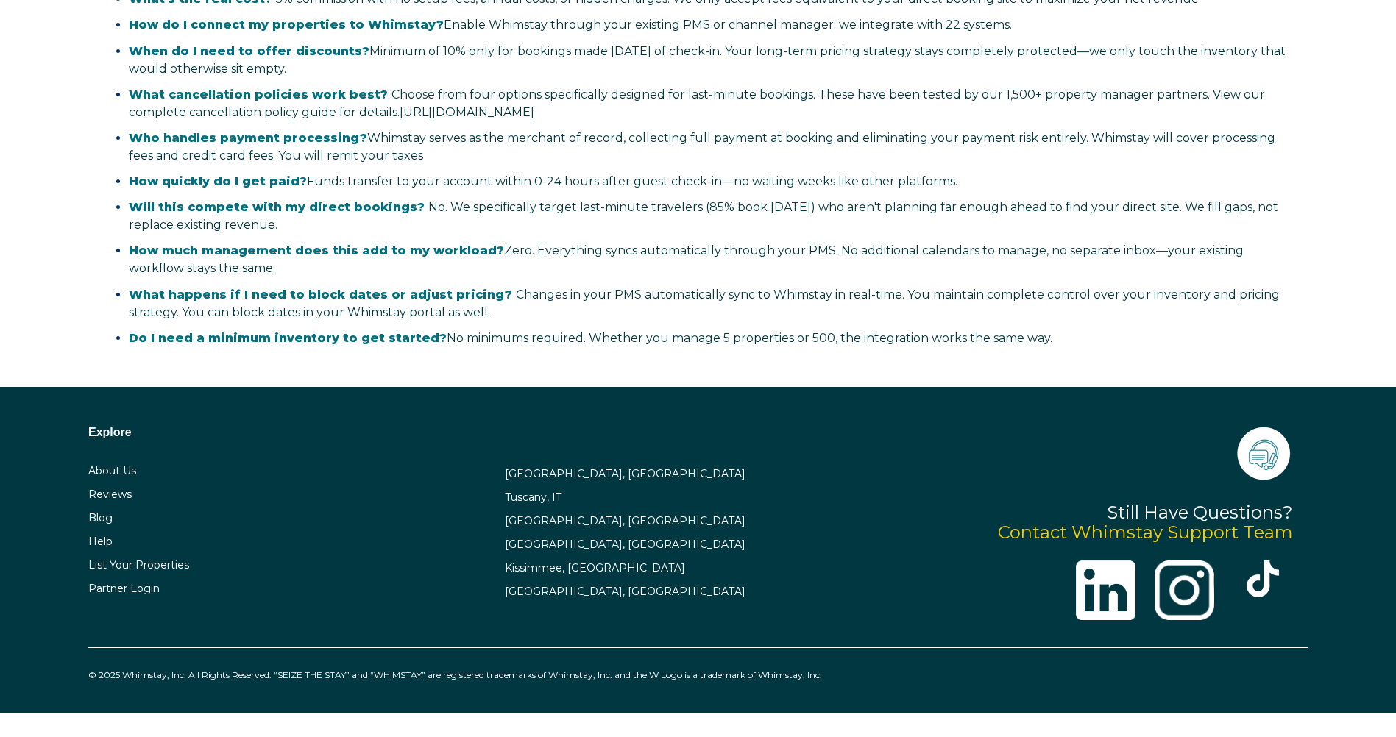
scroll to position [3388, 0]
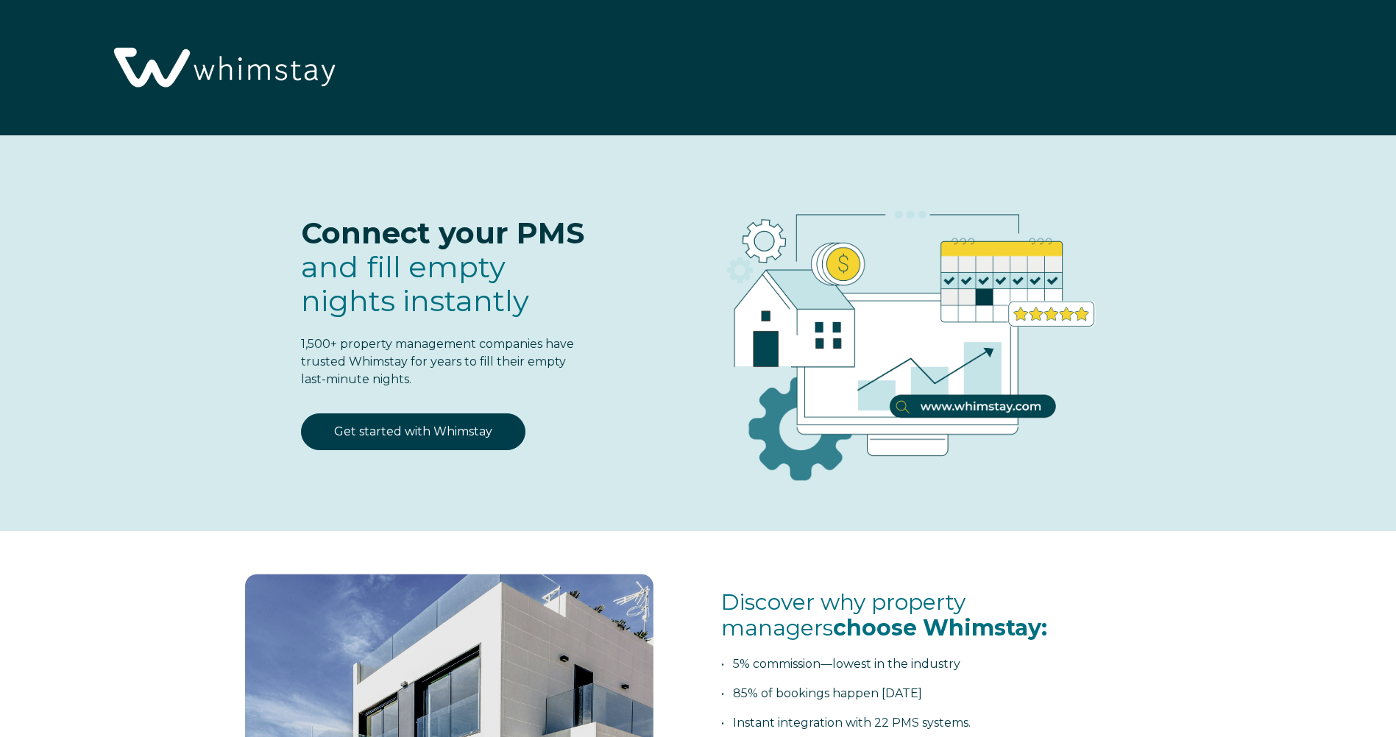
select select "US"
select select "Standard"
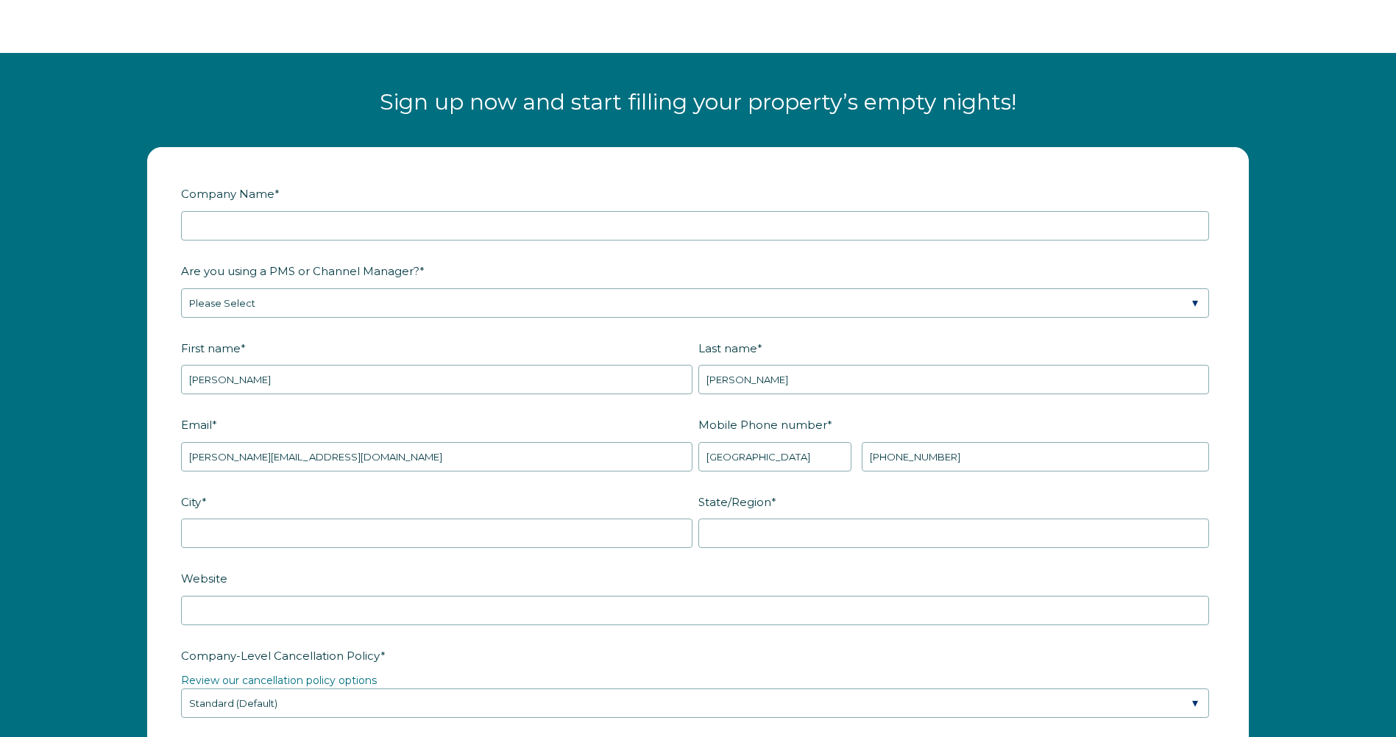
scroll to position [2208, 0]
